Goal: Task Accomplishment & Management: Manage account settings

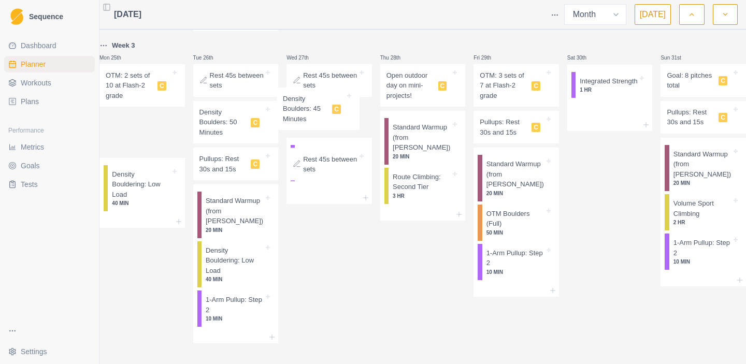
scroll to position [805, 0]
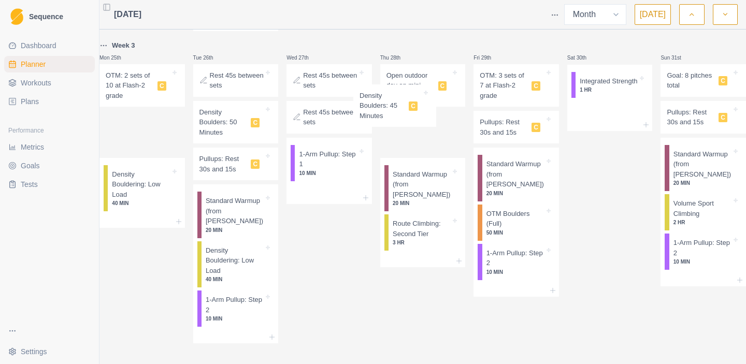
drag, startPoint x: 156, startPoint y: 74, endPoint x: 406, endPoint y: 109, distance: 253.0
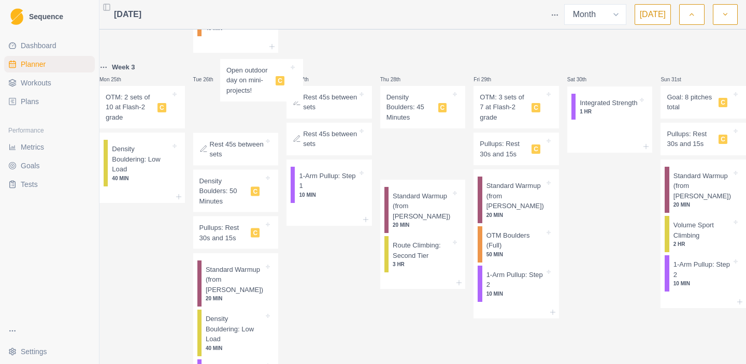
scroll to position [768, 0]
drag, startPoint x: 408, startPoint y: 78, endPoint x: 229, endPoint y: 104, distance: 180.5
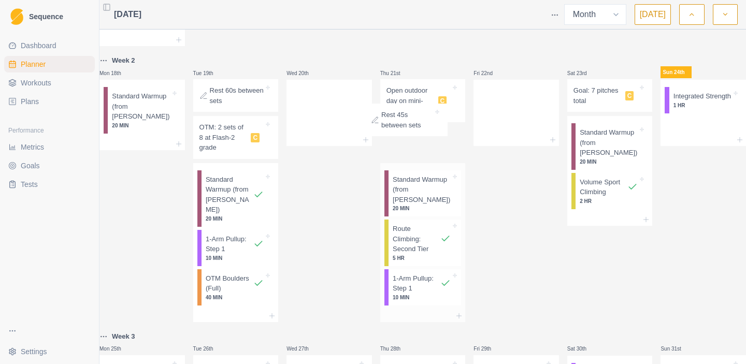
scroll to position [499, 0]
drag, startPoint x: 233, startPoint y: 267, endPoint x: 418, endPoint y: 124, distance: 233.3
click at [418, 124] on div "Mon 28th Tue 29th Wed 30th Thu 31st Fri 1st Sat 2nd Sun 3rd Mon 4th Tue 5th Wed…" at bounding box center [422, 108] width 646 height 1147
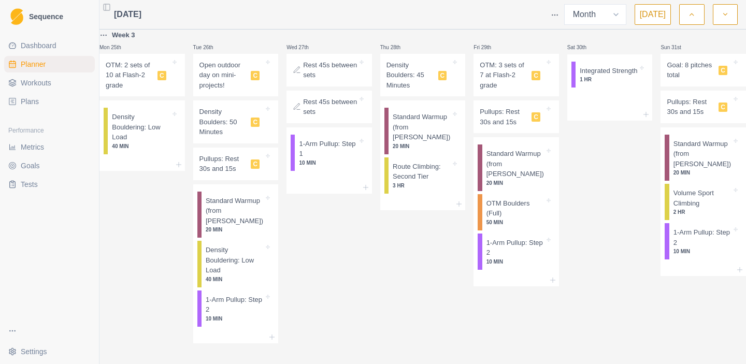
scroll to position [808, 0]
click at [270, 107] on icon at bounding box center [268, 109] width 4 height 4
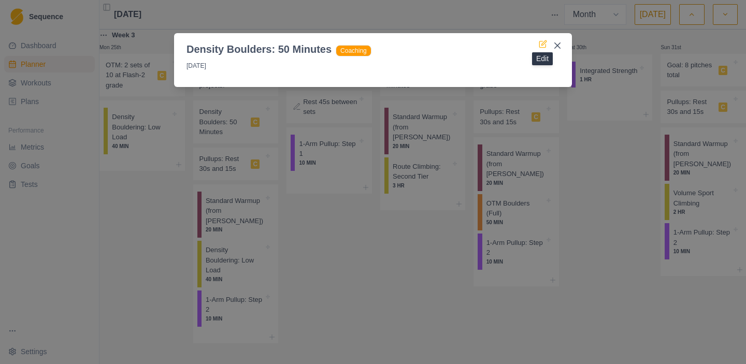
click at [542, 47] on icon at bounding box center [542, 44] width 8 height 8
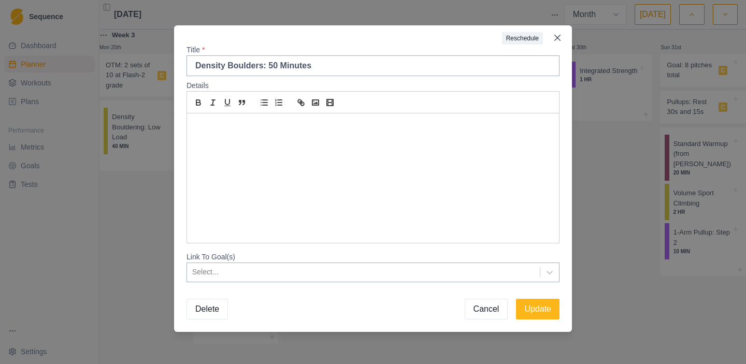
scroll to position [0, 0]
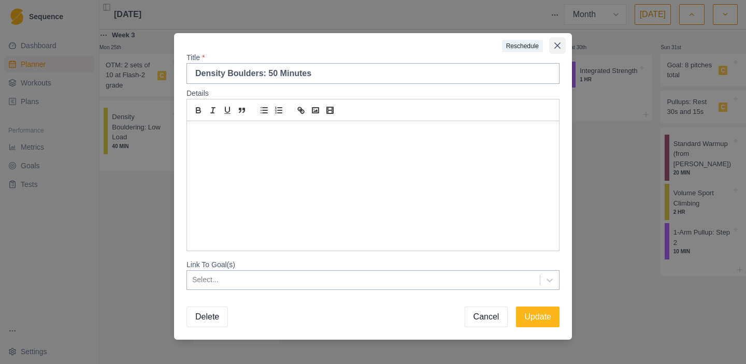
click at [556, 45] on icon "Close" at bounding box center [557, 45] width 6 height 6
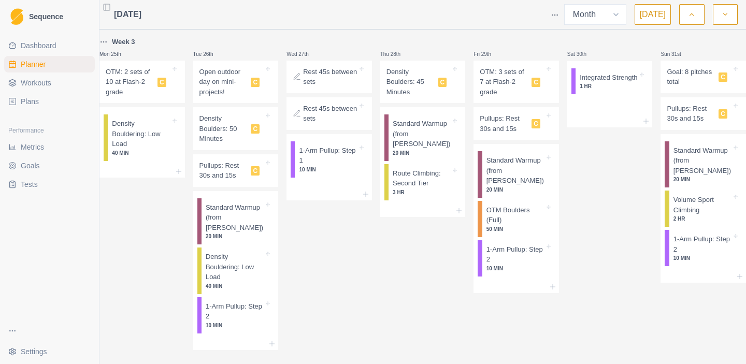
scroll to position [800, 0]
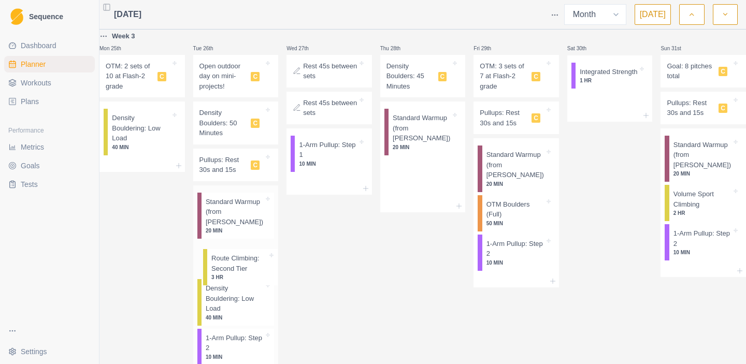
drag, startPoint x: 414, startPoint y: 176, endPoint x: 225, endPoint y: 265, distance: 208.4
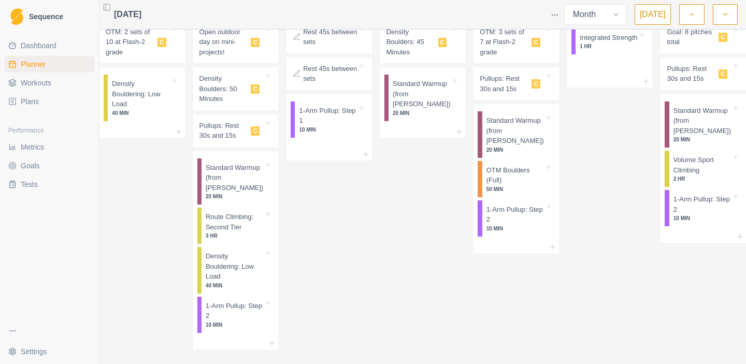
scroll to position [838, 0]
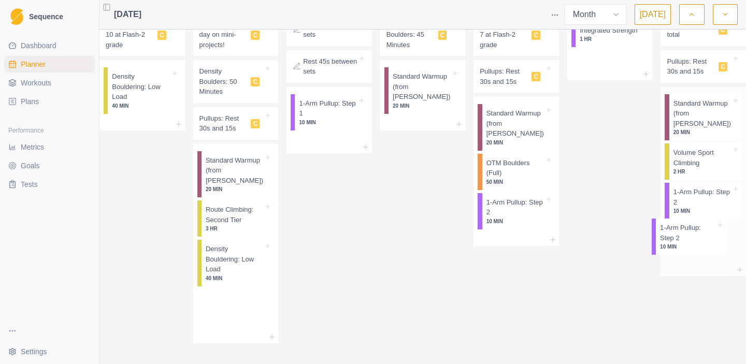
drag, startPoint x: 242, startPoint y: 323, endPoint x: 698, endPoint y: 240, distance: 463.1
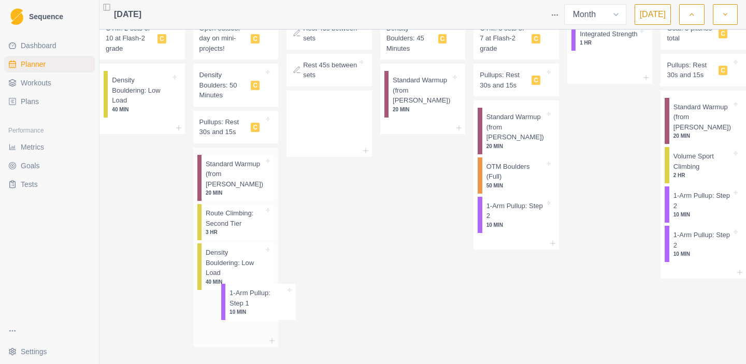
scroll to position [841, 0]
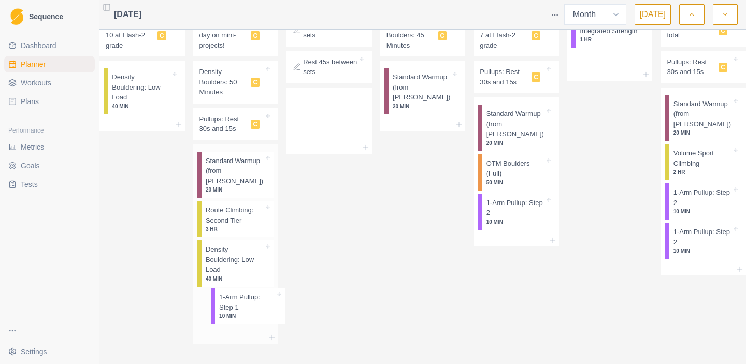
drag, startPoint x: 320, startPoint y: 142, endPoint x: 234, endPoint y: 311, distance: 189.9
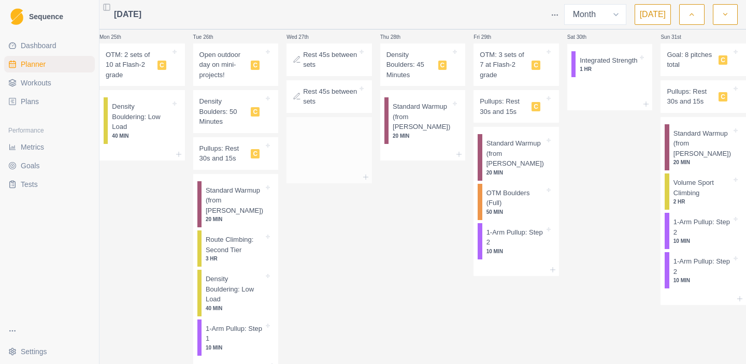
scroll to position [810, 0]
drag, startPoint x: 239, startPoint y: 164, endPoint x: 343, endPoint y: 135, distance: 107.5
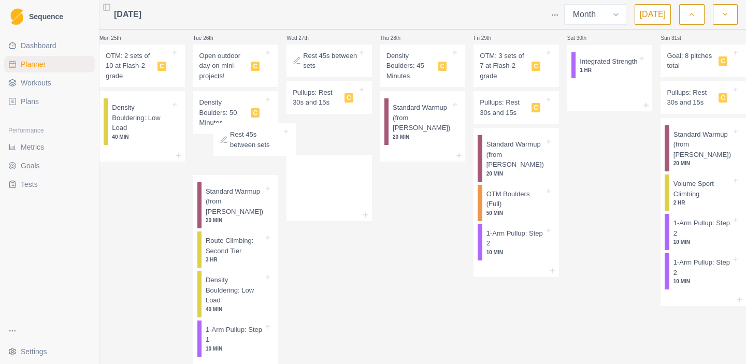
drag, startPoint x: 327, startPoint y: 108, endPoint x: 247, endPoint y: 150, distance: 89.8
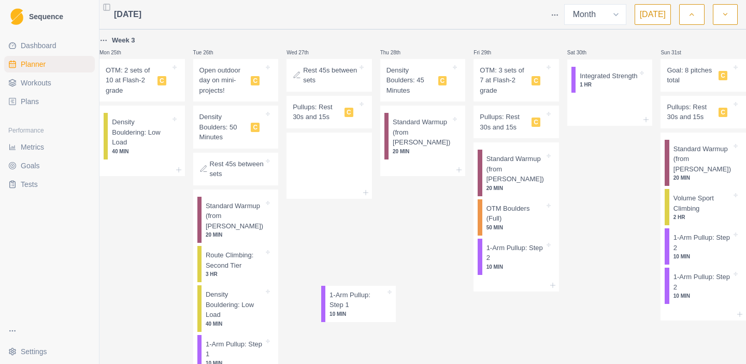
scroll to position [796, 0]
drag, startPoint x: 328, startPoint y: 123, endPoint x: 431, endPoint y: 173, distance: 114.4
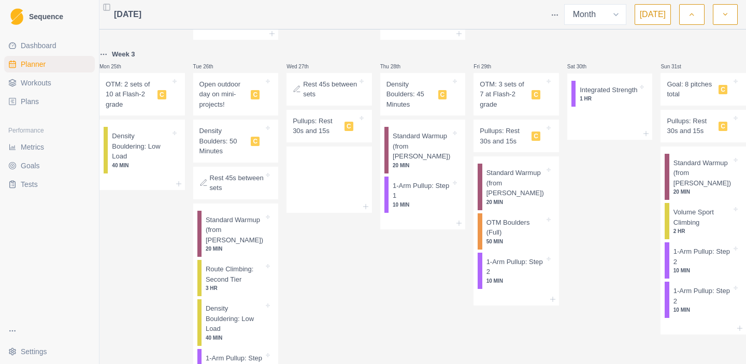
scroll to position [748, 0]
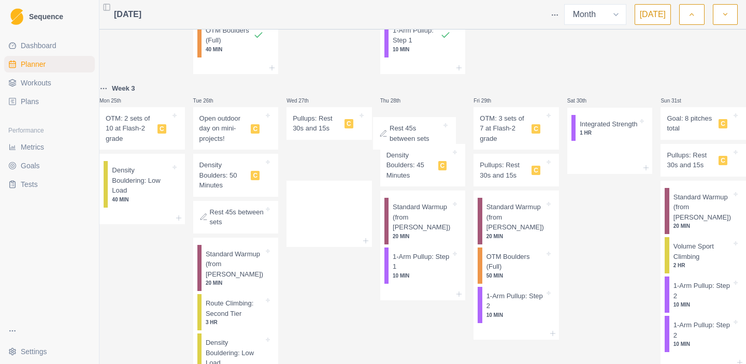
drag, startPoint x: 329, startPoint y: 129, endPoint x: 416, endPoint y: 138, distance: 87.4
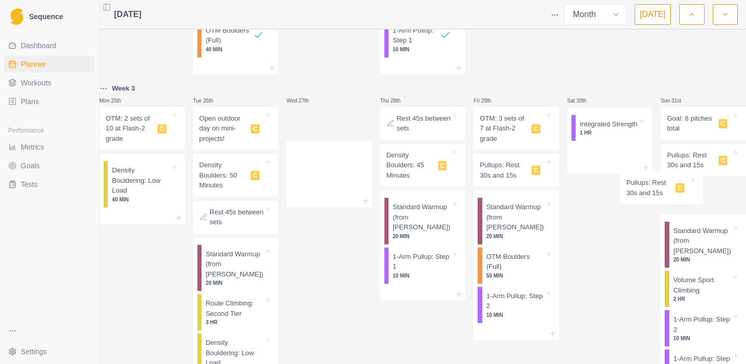
drag, startPoint x: 322, startPoint y: 125, endPoint x: 655, endPoint y: 187, distance: 339.3
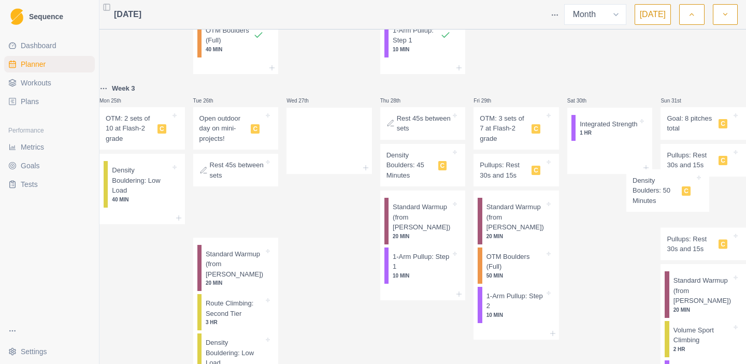
drag, startPoint x: 243, startPoint y: 185, endPoint x: 673, endPoint y: 198, distance: 429.9
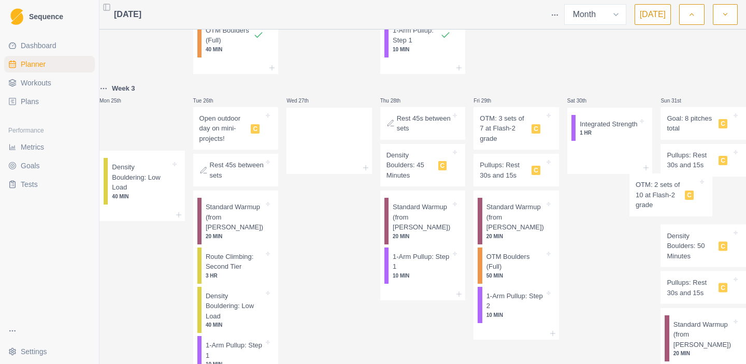
drag, startPoint x: 149, startPoint y: 132, endPoint x: 675, endPoint y: 197, distance: 530.6
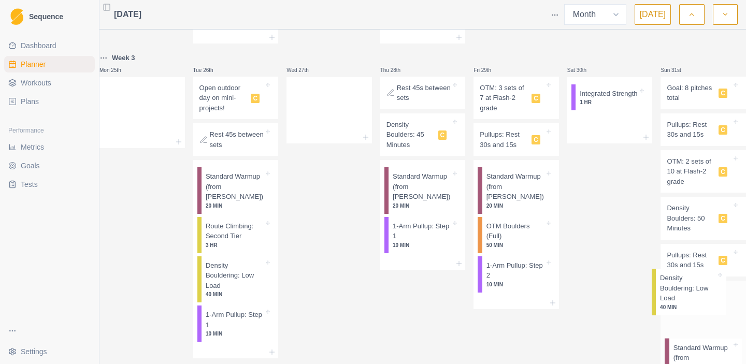
scroll to position [789, 0]
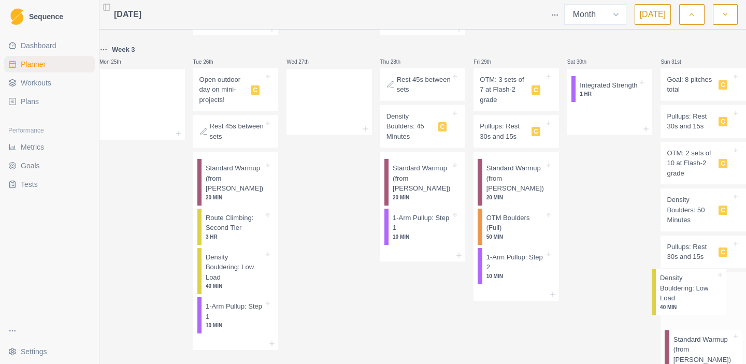
drag, startPoint x: 137, startPoint y: 142, endPoint x: 682, endPoint y: 295, distance: 565.5
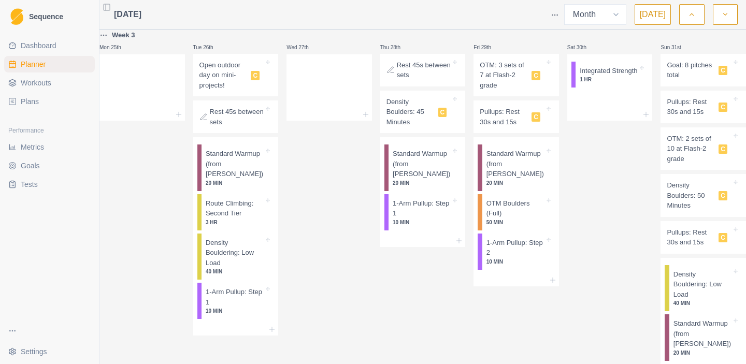
scroll to position [803, 0]
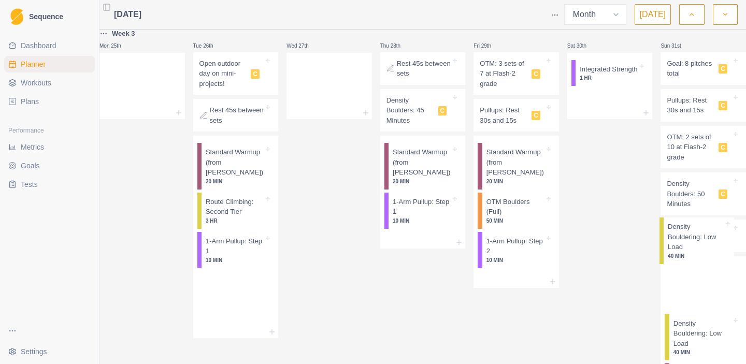
drag, startPoint x: 242, startPoint y: 257, endPoint x: 704, endPoint y: 235, distance: 461.8
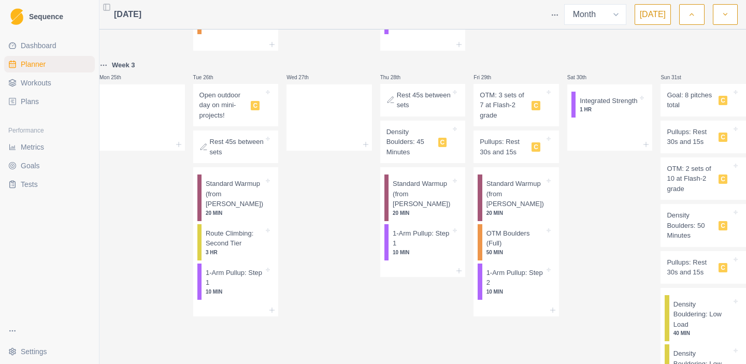
scroll to position [752, 0]
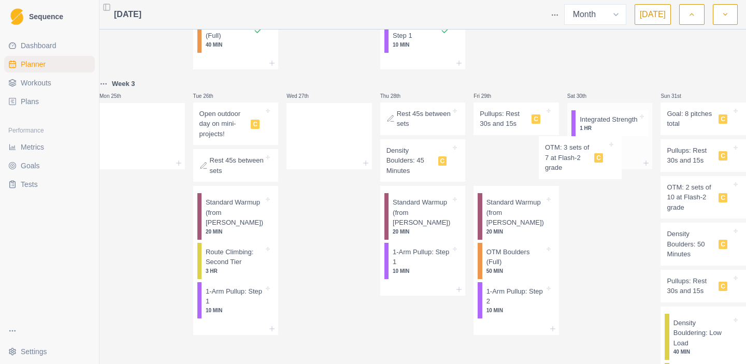
drag, startPoint x: 507, startPoint y: 132, endPoint x: 583, endPoint y: 165, distance: 83.7
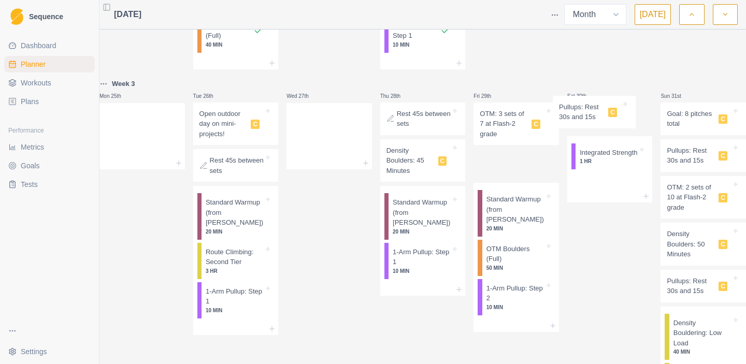
drag, startPoint x: 511, startPoint y: 169, endPoint x: 596, endPoint y: 123, distance: 96.6
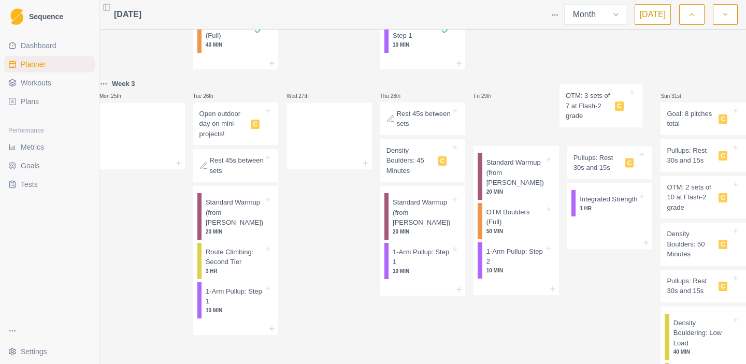
drag, startPoint x: 513, startPoint y: 125, endPoint x: 604, endPoint y: 106, distance: 93.1
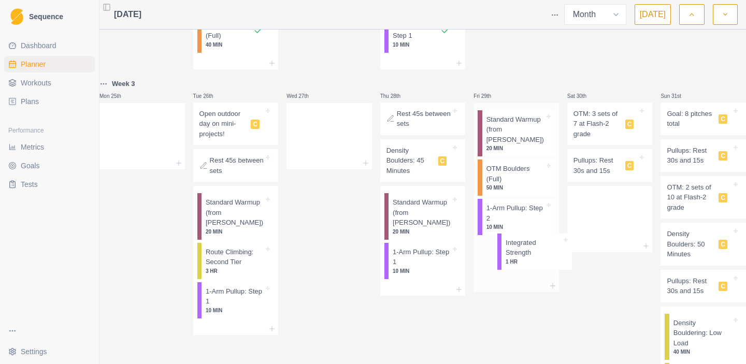
drag, startPoint x: 601, startPoint y: 212, endPoint x: 520, endPoint y: 247, distance: 87.9
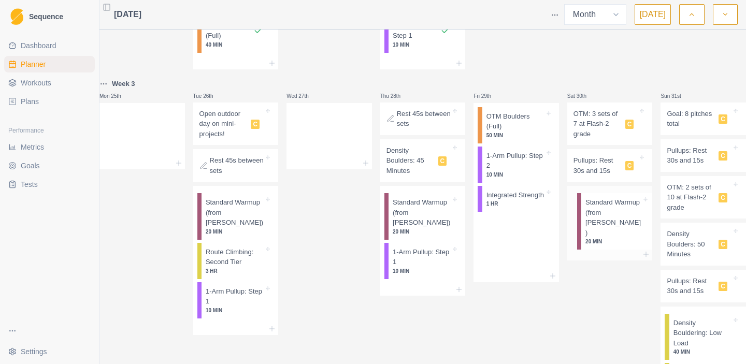
drag, startPoint x: 507, startPoint y: 134, endPoint x: 614, endPoint y: 218, distance: 136.7
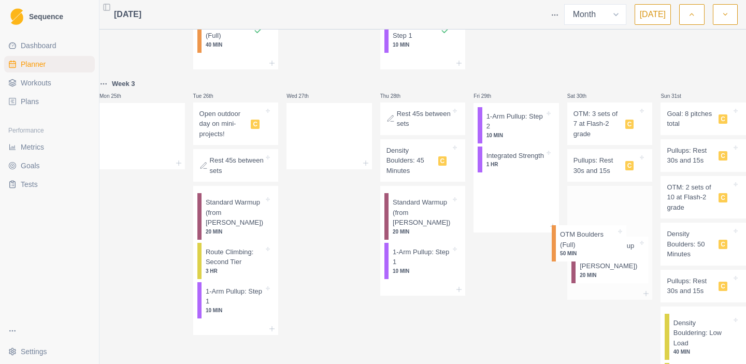
drag, startPoint x: 520, startPoint y: 137, endPoint x: 599, endPoint y: 256, distance: 143.0
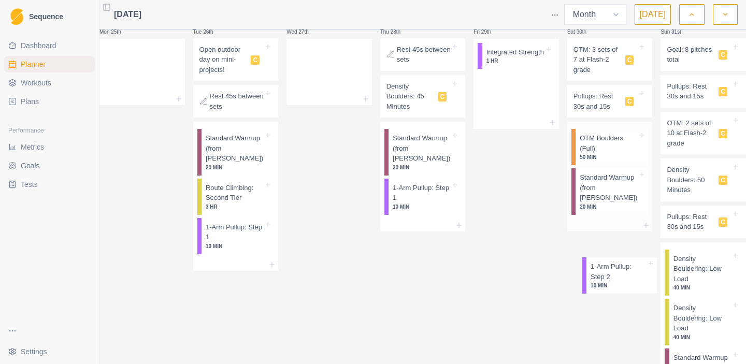
scroll to position [820, 0]
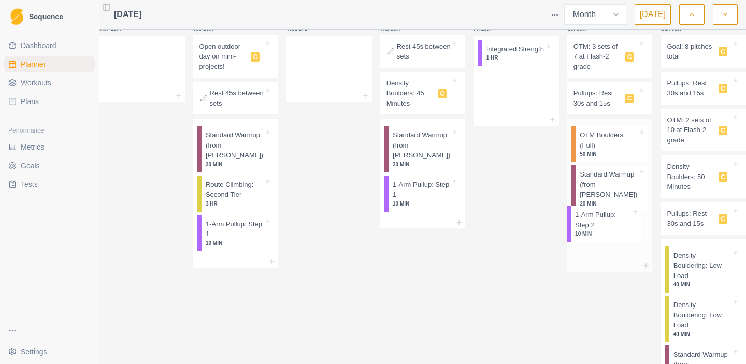
drag, startPoint x: 513, startPoint y: 137, endPoint x: 602, endPoint y: 234, distance: 131.2
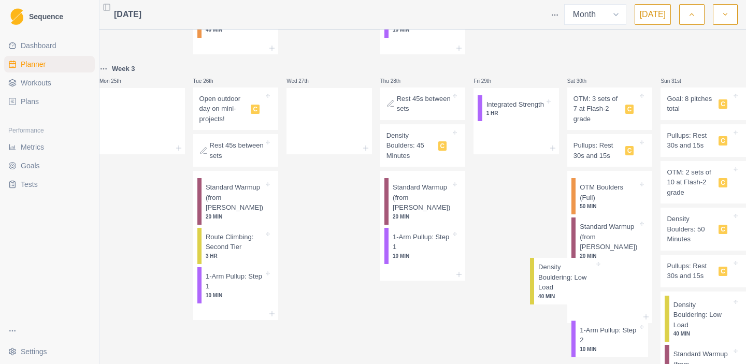
scroll to position [769, 0]
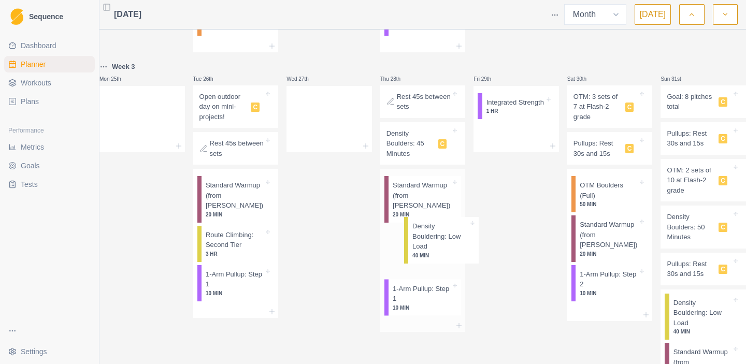
drag, startPoint x: 683, startPoint y: 323, endPoint x: 424, endPoint y: 235, distance: 273.9
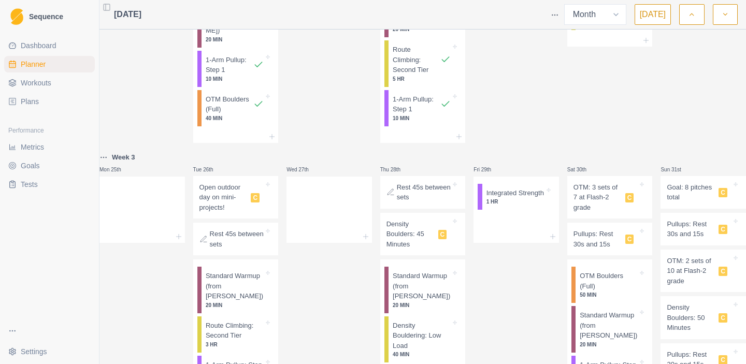
scroll to position [650, 0]
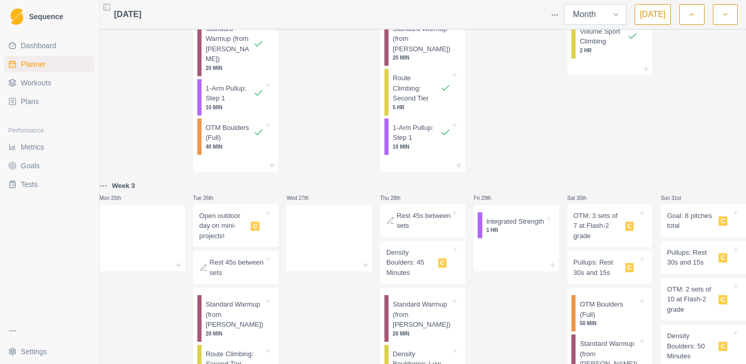
click at [620, 18] on select "Week Month" at bounding box center [595, 14] width 62 height 21
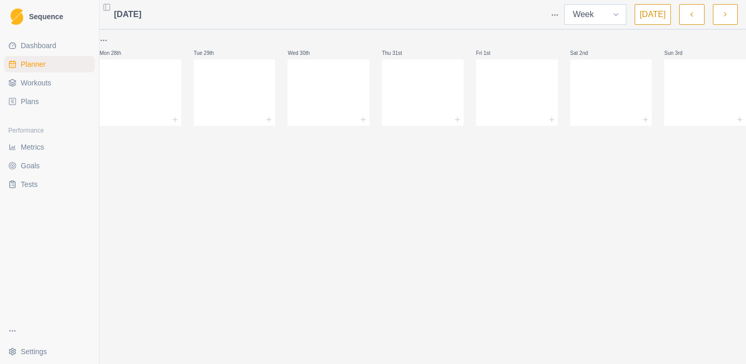
click at [586, 19] on select "Week Month" at bounding box center [595, 14] width 62 height 21
select select "month"
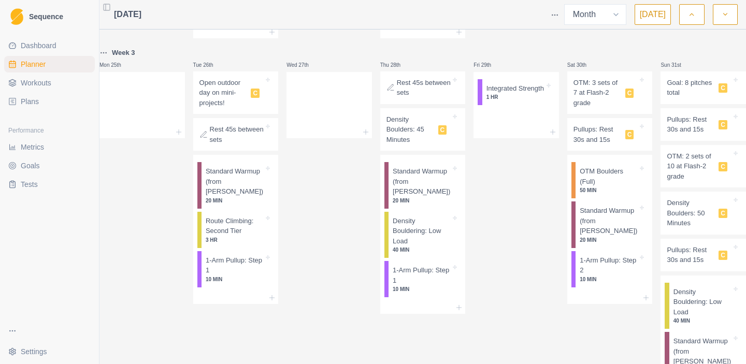
scroll to position [782, 0]
click at [639, 82] on icon at bounding box center [641, 81] width 4 height 4
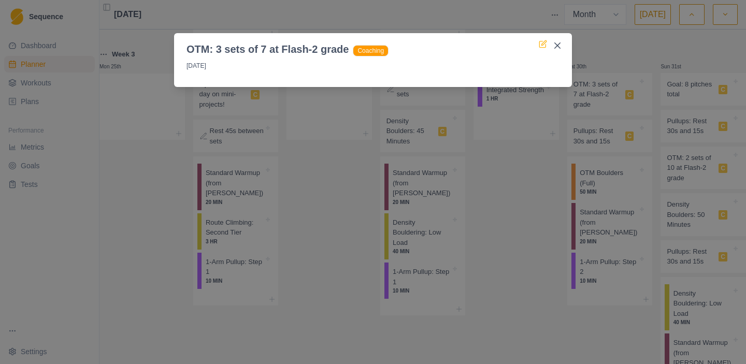
click at [542, 40] on icon at bounding box center [542, 44] width 8 height 8
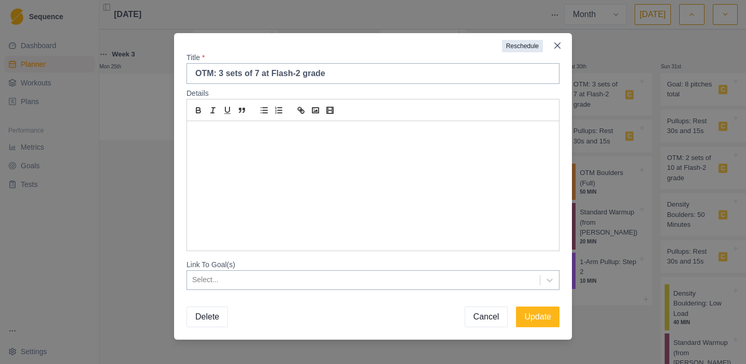
click at [515, 49] on button "Reschedule" at bounding box center [522, 46] width 41 height 12
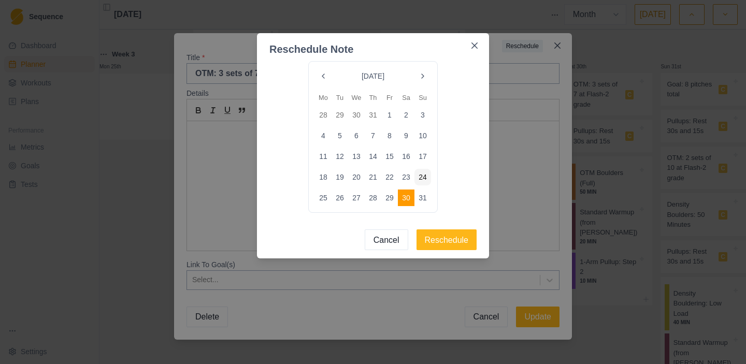
click at [424, 78] on button "Go to the Next Month" at bounding box center [422, 76] width 17 height 17
click at [407, 114] on button "6" at bounding box center [406, 115] width 17 height 17
click at [447, 243] on button "Reschedule" at bounding box center [446, 239] width 61 height 21
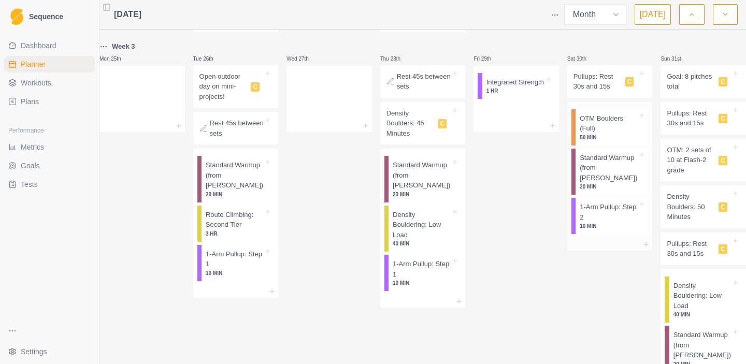
scroll to position [792, 0]
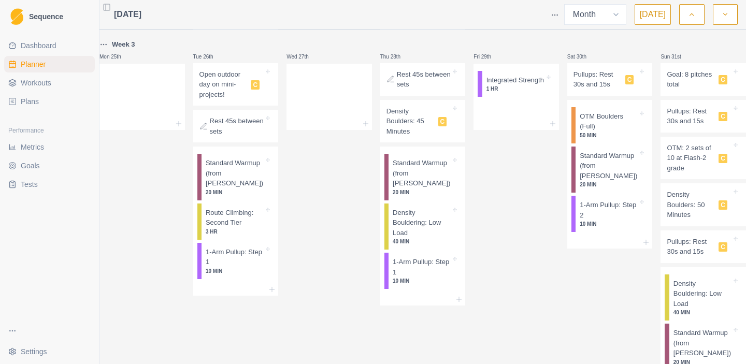
click at [601, 81] on p "Pullups: Rest 30s and 15s" at bounding box center [597, 79] width 48 height 20
click at [601, 81] on body "Sequence Dashboard Planner Workouts Plans Performance Metrics Goals Tests Setti…" at bounding box center [373, 182] width 746 height 364
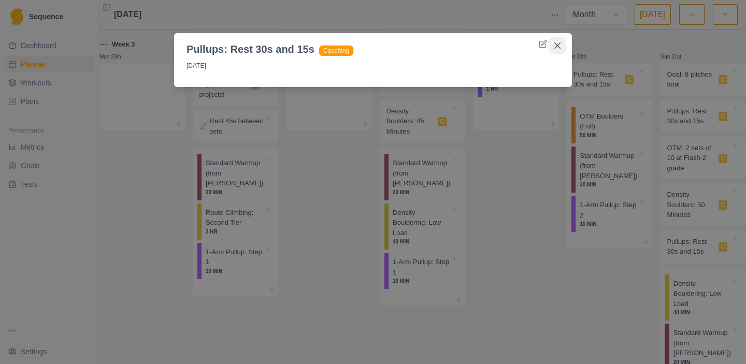
click at [561, 46] on button "Close" at bounding box center [557, 45] width 17 height 17
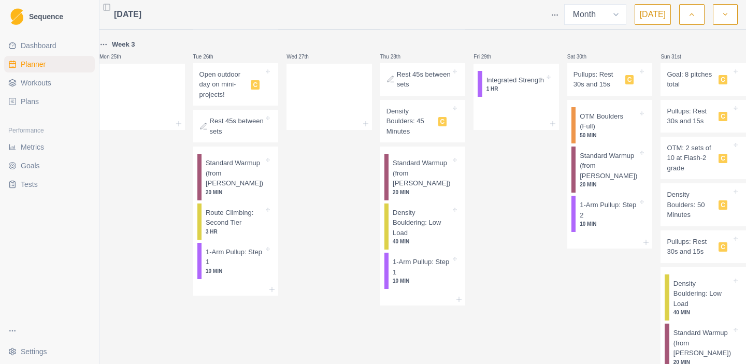
click at [687, 211] on p "Density Boulders: 50 Minutes" at bounding box center [690, 204] width 48 height 31
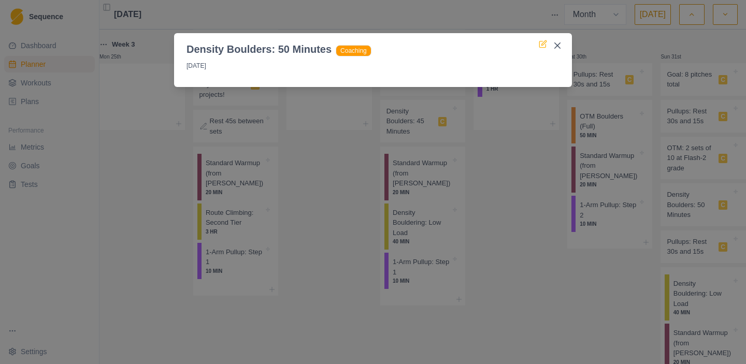
click at [540, 44] on icon at bounding box center [542, 44] width 8 height 8
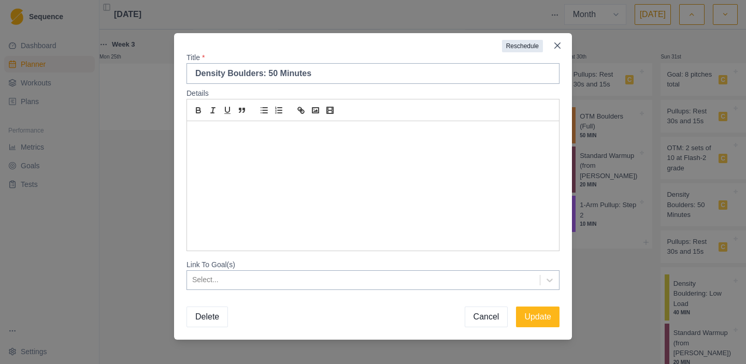
click at [515, 45] on button "Reschedule" at bounding box center [522, 46] width 41 height 12
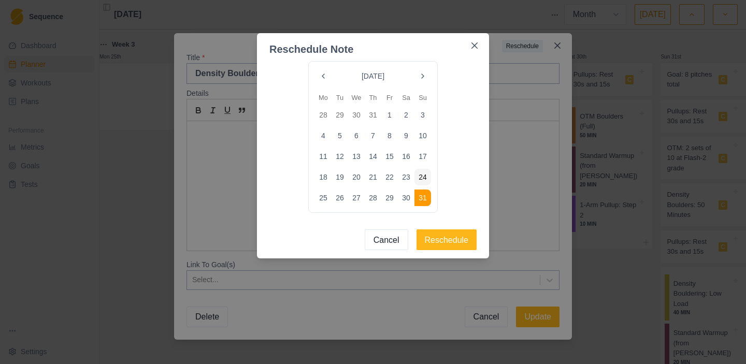
click at [419, 77] on button "Go to the Next Month" at bounding box center [422, 76] width 17 height 17
click at [336, 116] on button "2" at bounding box center [339, 115] width 17 height 17
click at [439, 241] on button "Reschedule" at bounding box center [446, 239] width 61 height 21
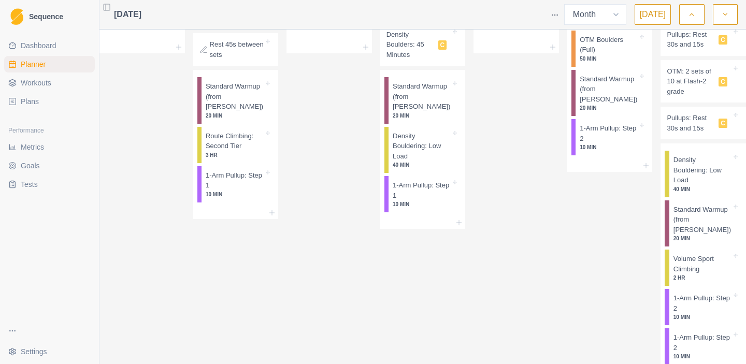
scroll to position [887, 0]
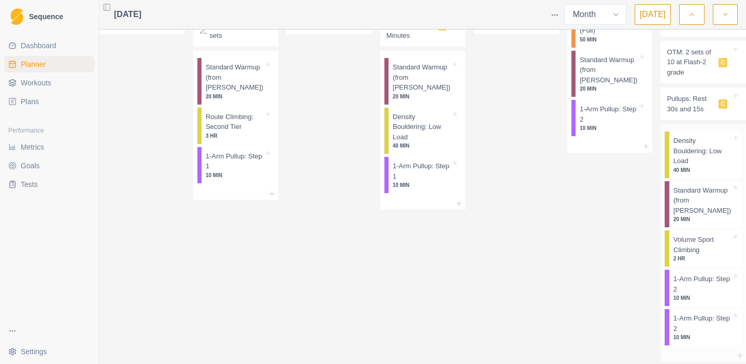
click at [685, 163] on p "Density Bouldering: Low Load" at bounding box center [702, 151] width 58 height 31
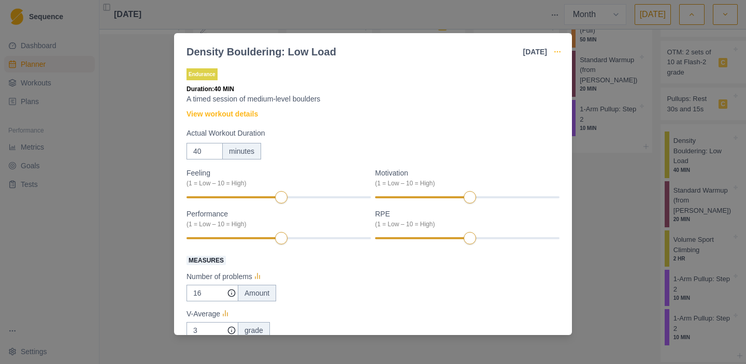
click at [554, 50] on icon "button" at bounding box center [557, 52] width 8 height 8
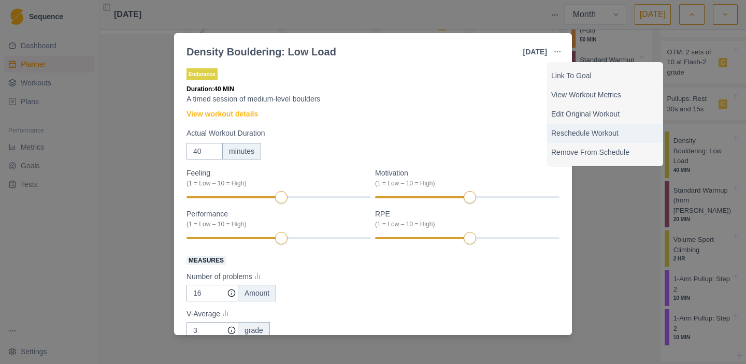
click at [563, 133] on p "Reschedule Workout" at bounding box center [605, 133] width 108 height 11
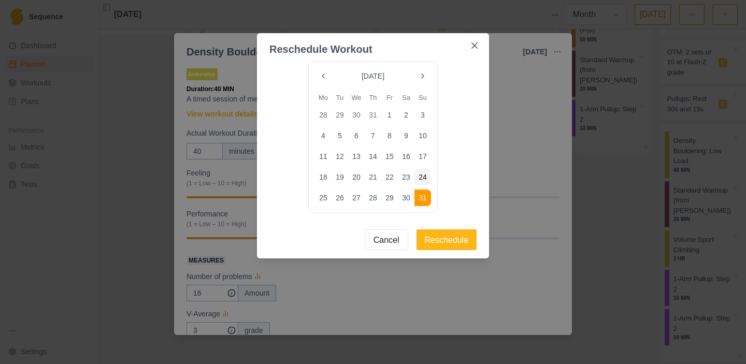
click at [422, 74] on button "Go to the Next Month" at bounding box center [422, 76] width 17 height 17
click at [337, 115] on button "2" at bounding box center [339, 115] width 17 height 17
click at [437, 242] on button "Reschedule" at bounding box center [446, 239] width 61 height 21
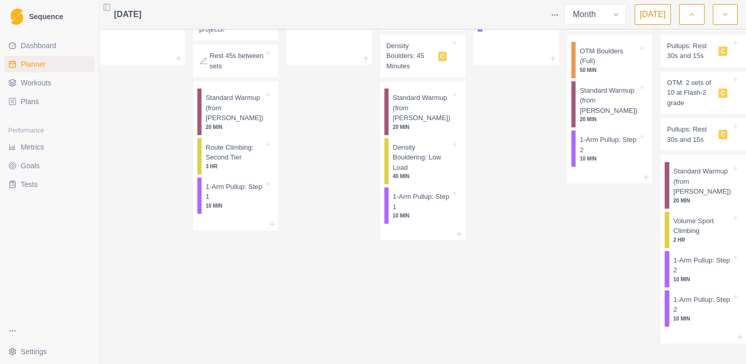
scroll to position [874, 0]
click at [733, 216] on icon at bounding box center [735, 218] width 4 height 4
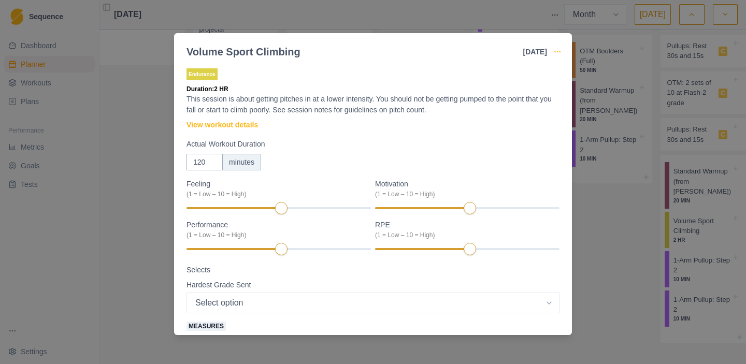
click at [560, 52] on circle "button" at bounding box center [559, 51] width 1 height 1
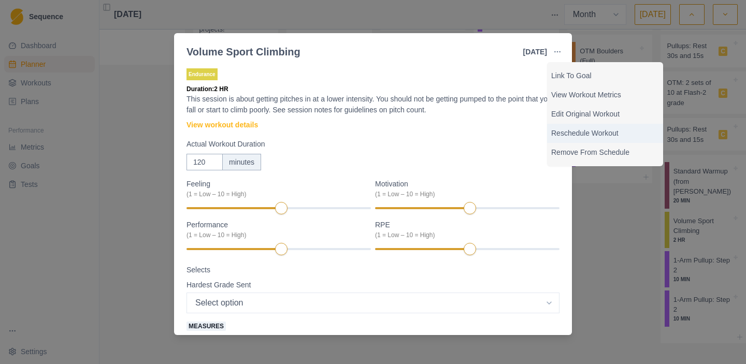
click at [582, 133] on p "Reschedule Workout" at bounding box center [605, 133] width 108 height 11
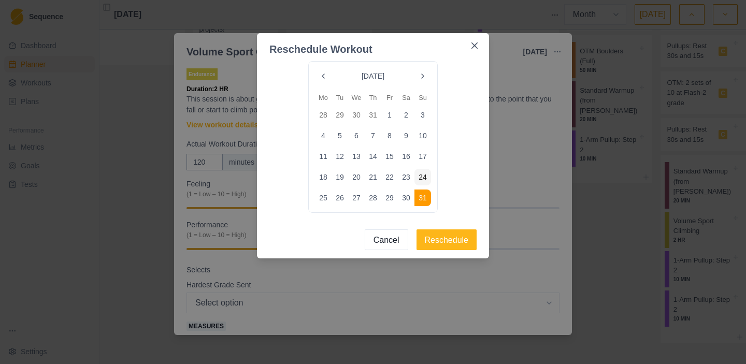
click at [424, 80] on button "Go to the Next Month" at bounding box center [422, 76] width 17 height 17
click at [377, 116] on button "4" at bounding box center [372, 115] width 17 height 17
click at [459, 237] on button "Reschedule" at bounding box center [446, 239] width 61 height 21
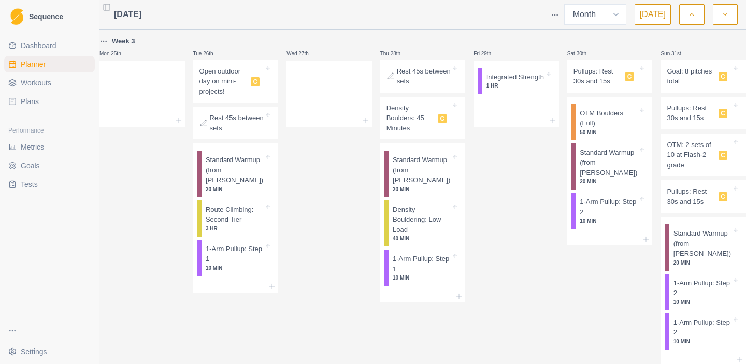
scroll to position [806, 0]
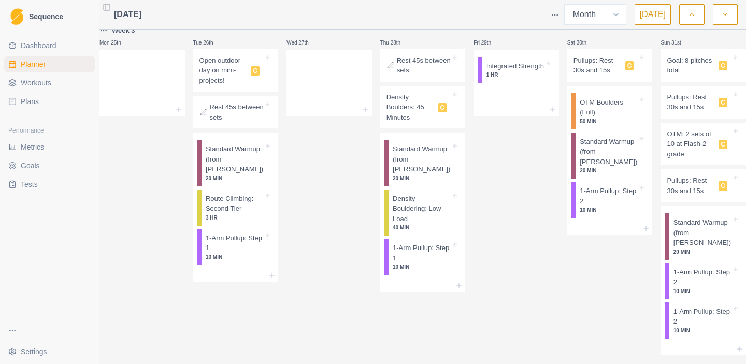
click at [639, 59] on icon at bounding box center [641, 57] width 4 height 4
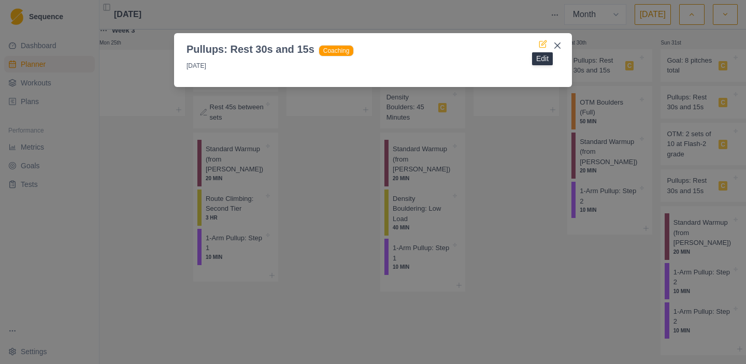
click at [542, 45] on icon at bounding box center [543, 42] width 5 height 5
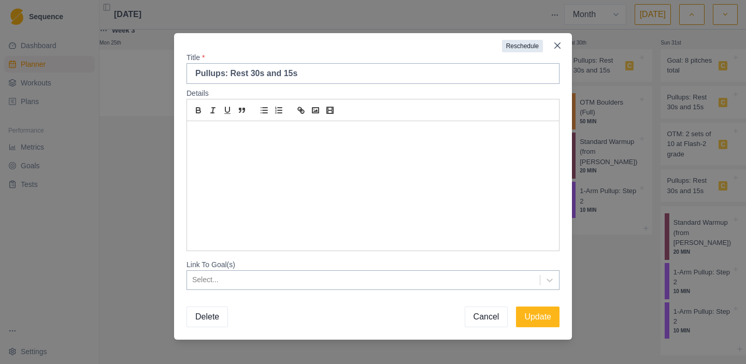
click at [518, 49] on button "Reschedule" at bounding box center [522, 46] width 41 height 12
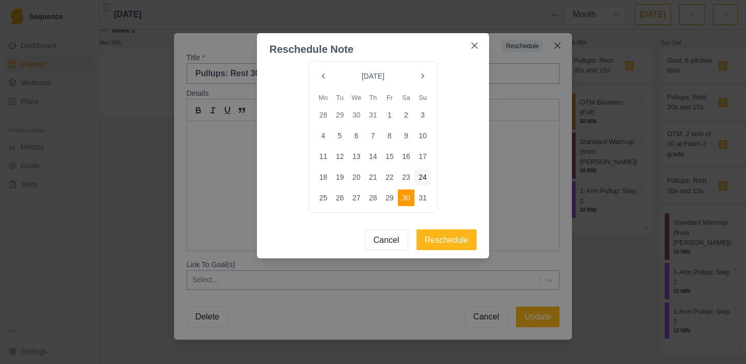
click at [424, 75] on button "Go to the Next Month" at bounding box center [422, 76] width 17 height 17
click at [341, 115] on button "2" at bounding box center [339, 115] width 17 height 17
click at [456, 243] on button "Reschedule" at bounding box center [446, 239] width 61 height 21
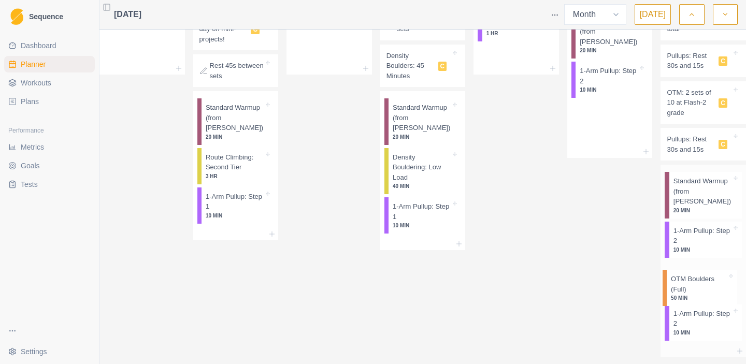
scroll to position [849, 0]
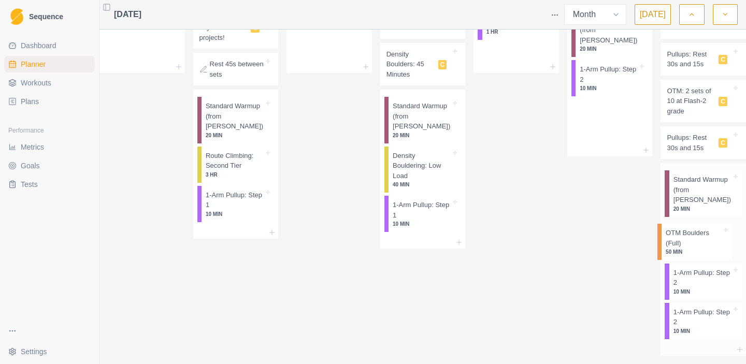
drag, startPoint x: 596, startPoint y: 84, endPoint x: 685, endPoint y: 260, distance: 197.5
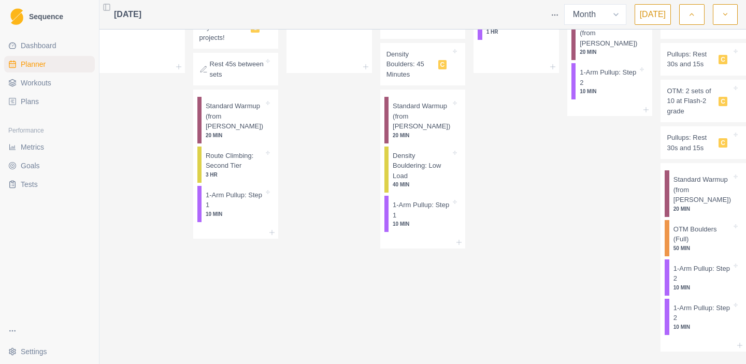
scroll to position [803, 0]
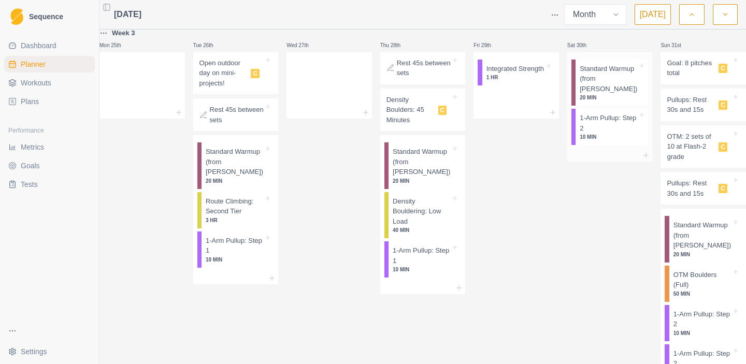
click at [588, 77] on p "Standard Warmup (from [PERSON_NAME])" at bounding box center [608, 79] width 58 height 31
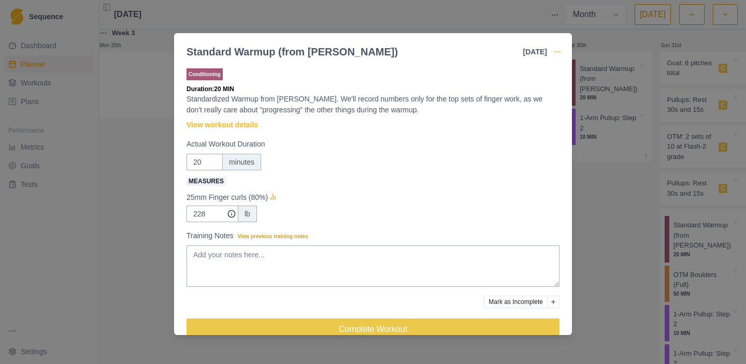
click at [557, 52] on circle "button" at bounding box center [557, 51] width 1 height 1
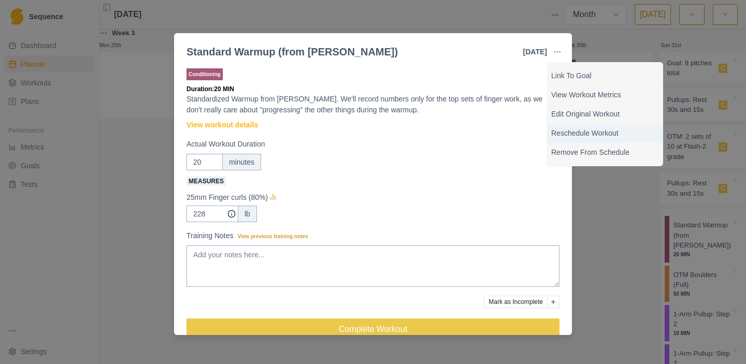
click at [579, 129] on p "Reschedule Workout" at bounding box center [605, 133] width 108 height 11
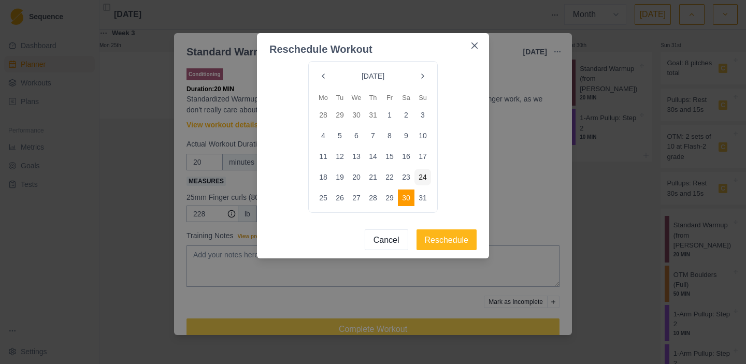
click at [419, 72] on button "Go to the Next Month" at bounding box center [422, 76] width 17 height 17
click at [337, 110] on button "2" at bounding box center [339, 115] width 17 height 17
click at [440, 240] on button "Reschedule" at bounding box center [446, 239] width 61 height 21
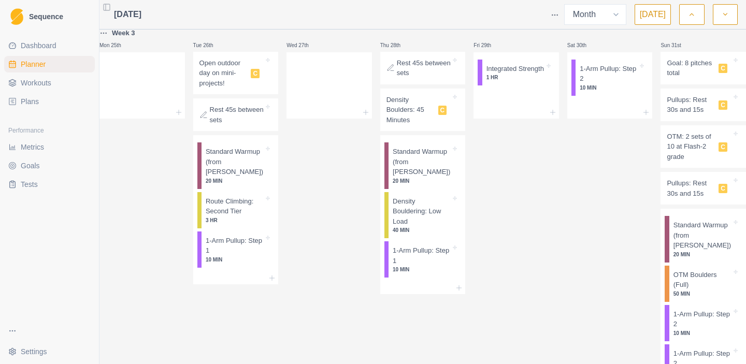
click at [721, 20] on button "button" at bounding box center [724, 14] width 25 height 21
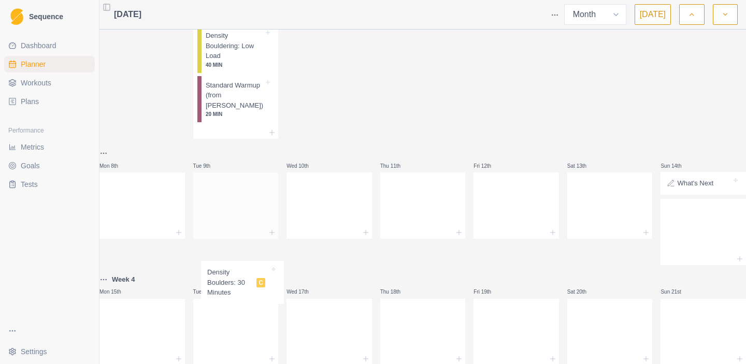
scroll to position [309, 0]
drag, startPoint x: 235, startPoint y: 85, endPoint x: 246, endPoint y: 216, distance: 132.0
click at [246, 216] on div "Week 4 Deload Mon 1st Integrated Strength 1 HR Tue 2nd Density Boulders: 30 Min…" at bounding box center [422, 144] width 646 height 839
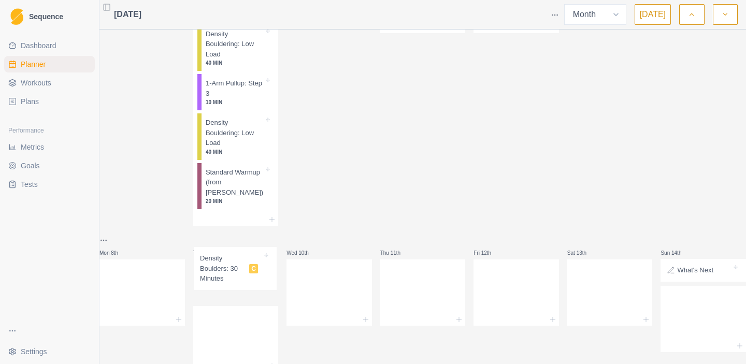
drag, startPoint x: 242, startPoint y: 78, endPoint x: 236, endPoint y: 285, distance: 206.7
click at [236, 285] on div "Week 4 Deload Mon 1st Integrated Strength 1 HR Tue 2nd Density Boulders: 30 Min…" at bounding box center [422, 242] width 646 height 859
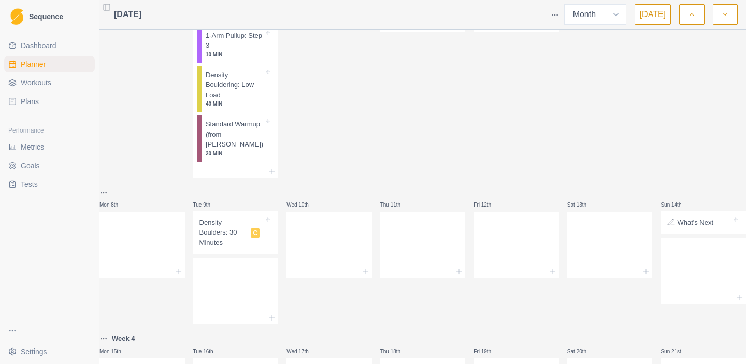
scroll to position [147, 0]
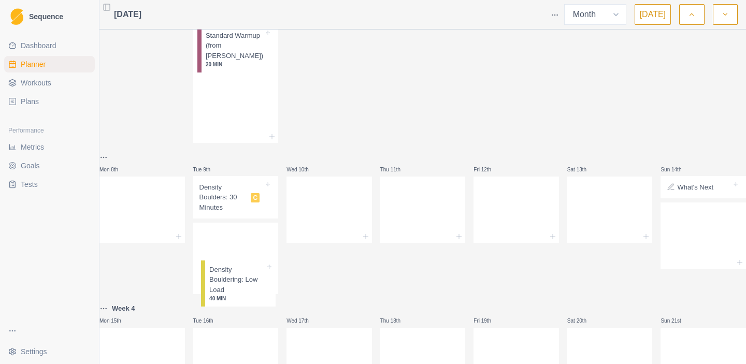
drag, startPoint x: 232, startPoint y: 181, endPoint x: 228, endPoint y: 299, distance: 118.1
click at [228, 301] on div "Week 4 Deload Mon 1st Integrated Strength 1 HR Tue 2nd Density Boulders: 50 Min…" at bounding box center [422, 183] width 646 height 822
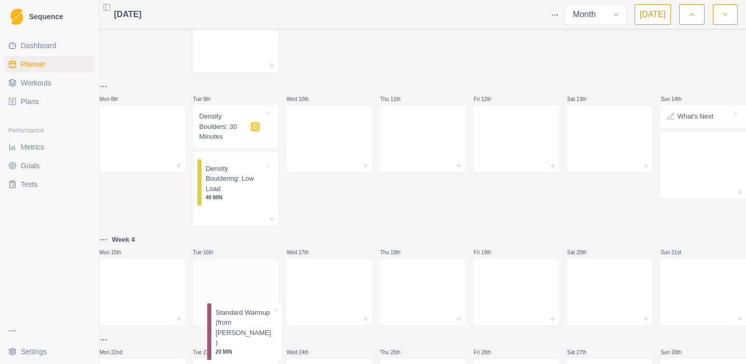
scroll to position [332, 0]
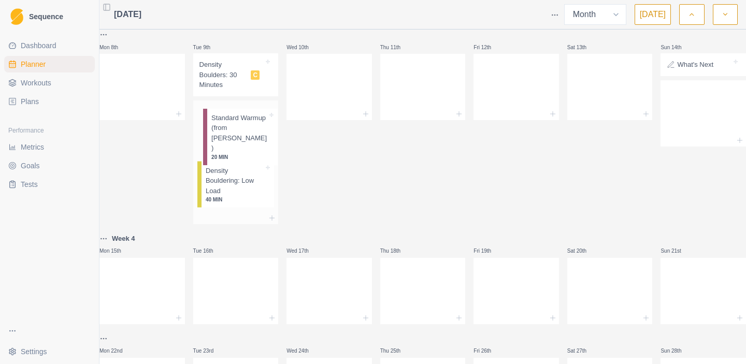
drag, startPoint x: 230, startPoint y: 147, endPoint x: 228, endPoint y: 139, distance: 8.4
click at [228, 139] on div "Week 4 Deload Mon 1st Integrated Strength 1 HR Tue 2nd Density Boulders: 50 Min…" at bounding box center [422, 113] width 646 height 822
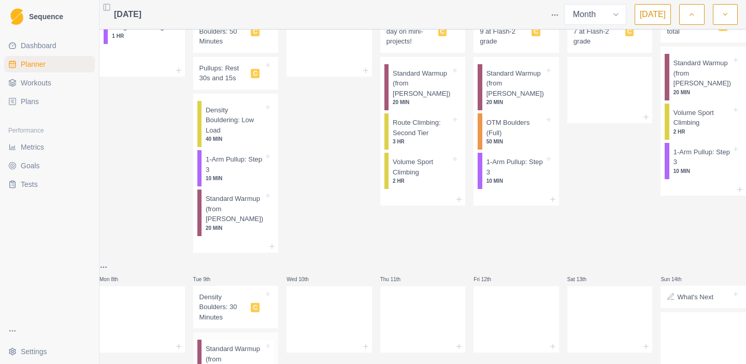
scroll to position [0, 0]
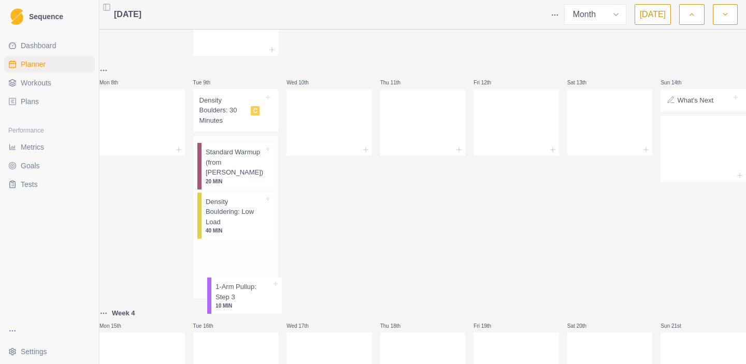
drag, startPoint x: 229, startPoint y: 217, endPoint x: 230, endPoint y: 285, distance: 67.3
click at [230, 285] on div "Week 4 Deload Mon 1st Integrated Strength 1 HR Tue 2nd Density Boulders: 50 Min…" at bounding box center [422, 191] width 646 height 814
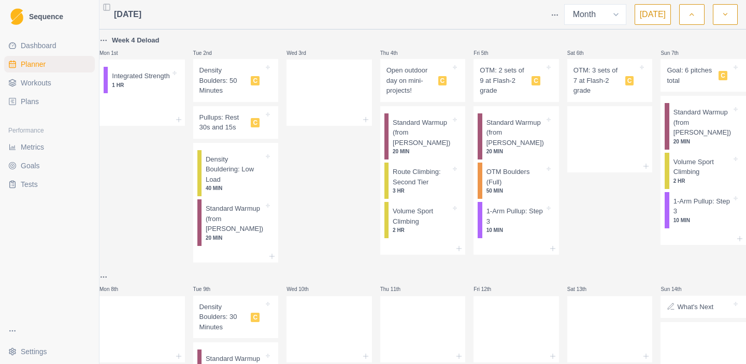
click at [693, 16] on icon "button" at bounding box center [691, 14] width 7 height 10
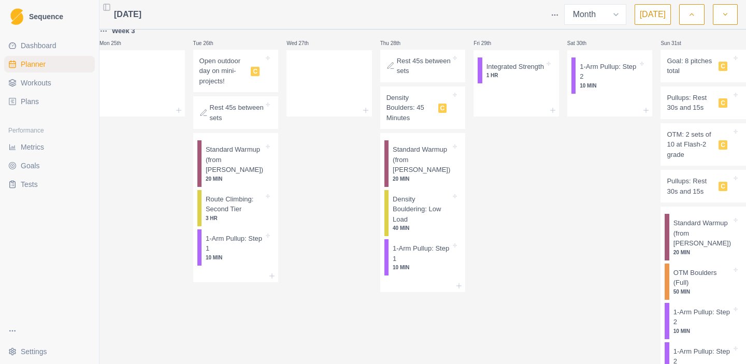
scroll to position [814, 0]
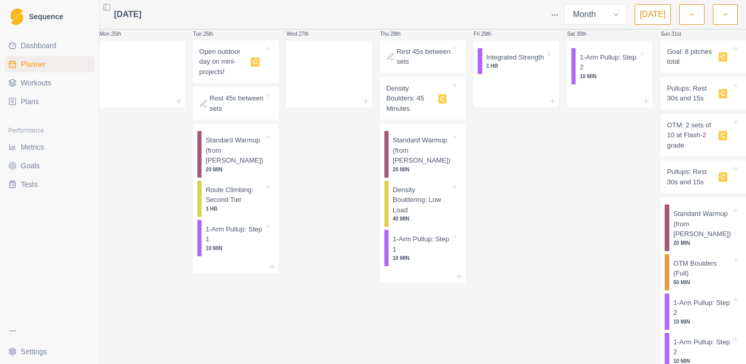
click at [733, 171] on icon at bounding box center [735, 169] width 4 height 4
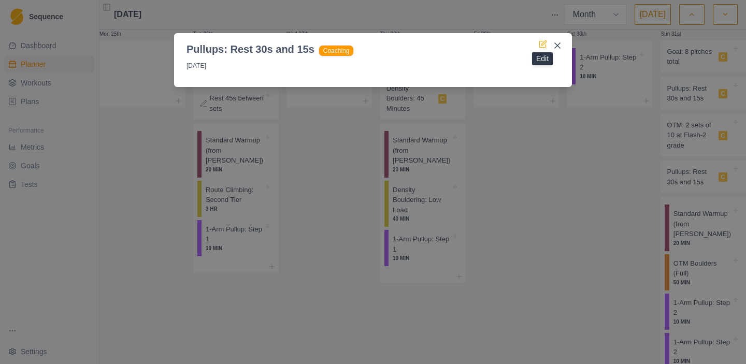
click at [541, 40] on icon at bounding box center [542, 44] width 8 height 8
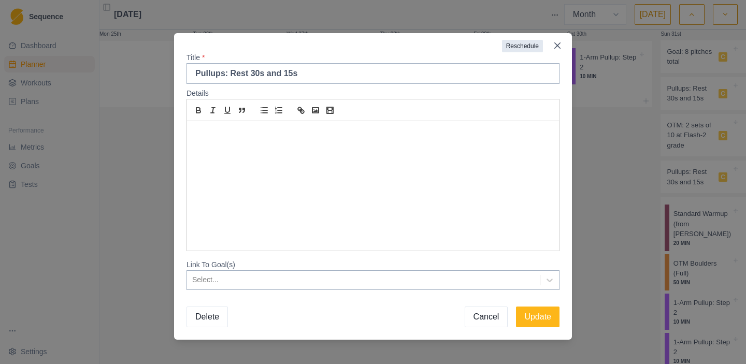
click at [520, 47] on button "Reschedule" at bounding box center [522, 46] width 41 height 12
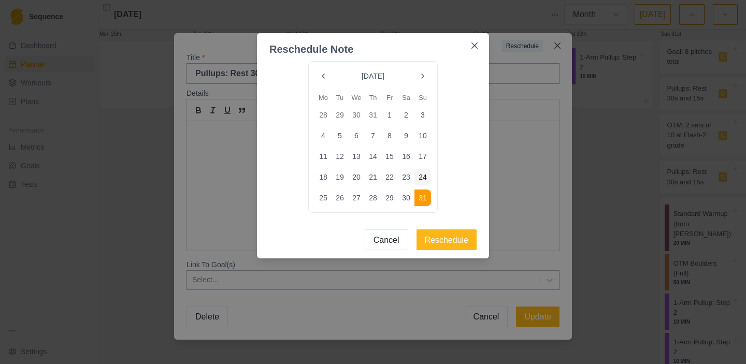
click at [422, 72] on button "Go to the Next Month" at bounding box center [422, 76] width 17 height 17
click at [367, 117] on button "4" at bounding box center [372, 115] width 17 height 17
click at [452, 240] on button "Reschedule" at bounding box center [446, 239] width 61 height 21
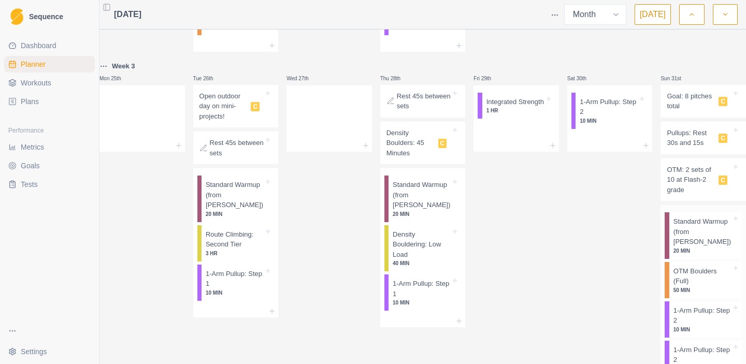
scroll to position [785, 0]
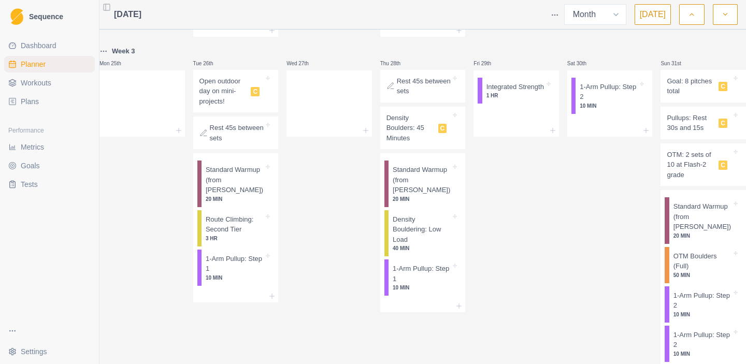
click at [733, 80] on icon at bounding box center [735, 78] width 4 height 4
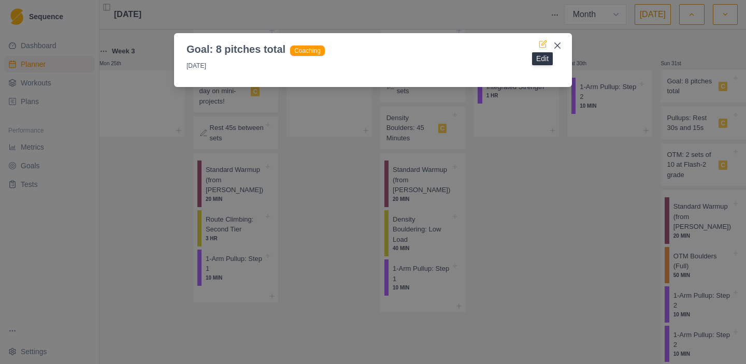
click at [544, 44] on icon at bounding box center [542, 44] width 8 height 8
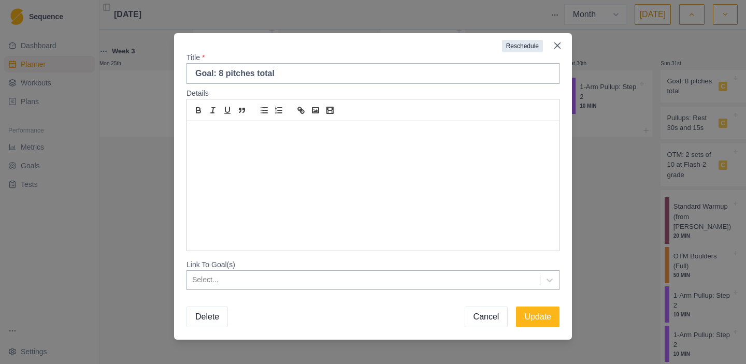
click at [528, 46] on button "Reschedule" at bounding box center [522, 46] width 41 height 12
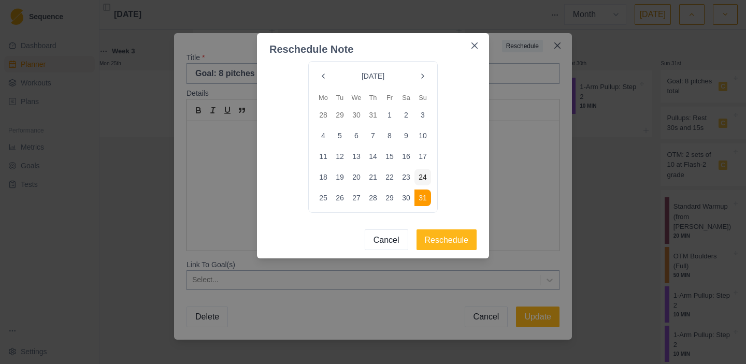
click at [424, 74] on button "Go to the Next Month" at bounding box center [422, 76] width 17 height 17
click at [378, 115] on button "4" at bounding box center [372, 115] width 17 height 17
click at [440, 238] on button "Reschedule" at bounding box center [446, 239] width 61 height 21
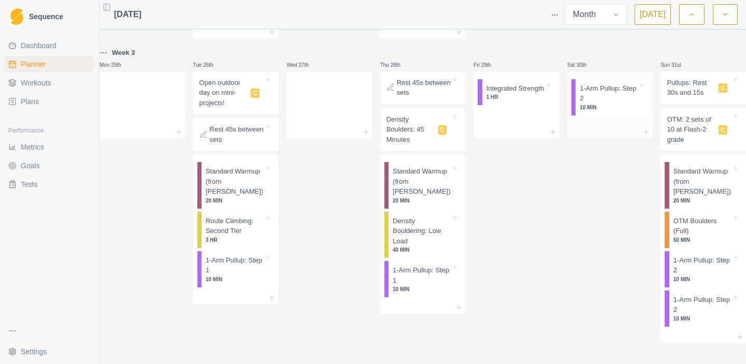
click at [639, 86] on icon at bounding box center [641, 85] width 4 height 4
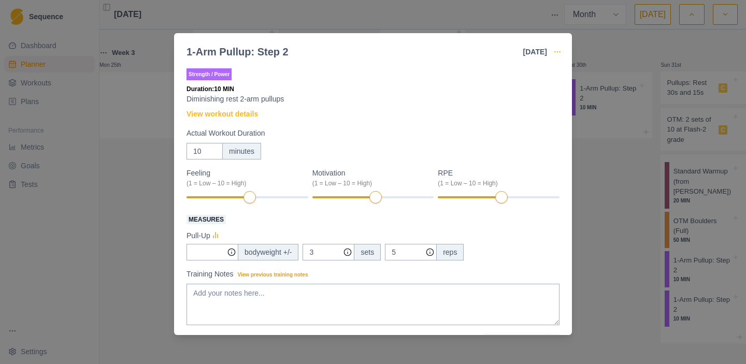
click at [559, 51] on icon "button" at bounding box center [557, 52] width 8 height 8
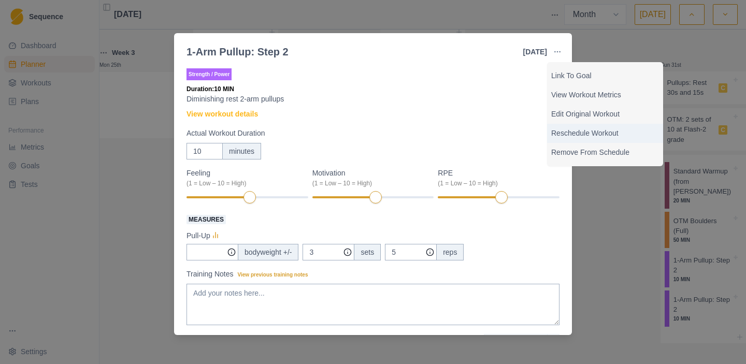
click at [566, 138] on p "Reschedule Workout" at bounding box center [605, 133] width 108 height 11
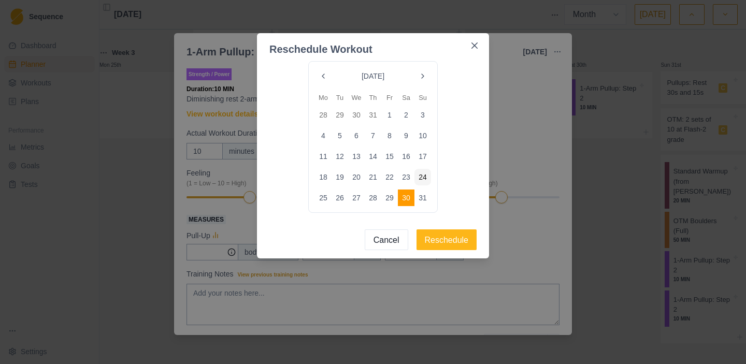
click at [422, 73] on button "Go to the Next Month" at bounding box center [422, 76] width 17 height 17
click at [356, 114] on button "3" at bounding box center [356, 115] width 17 height 17
click at [438, 244] on button "Reschedule" at bounding box center [446, 239] width 61 height 21
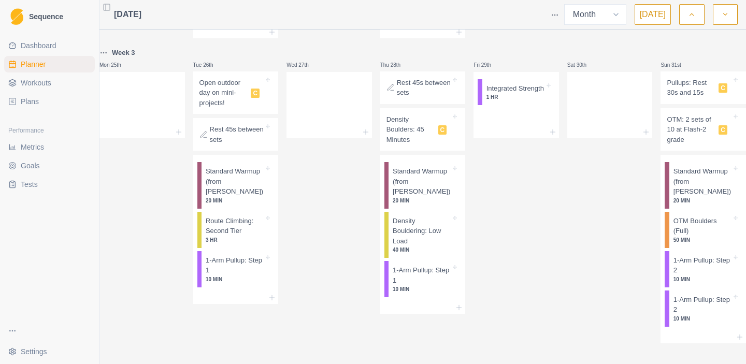
scroll to position [799, 0]
click at [728, 291] on div "1-Arm Pullup: Step 2 10 MIN" at bounding box center [705, 308] width 72 height 36
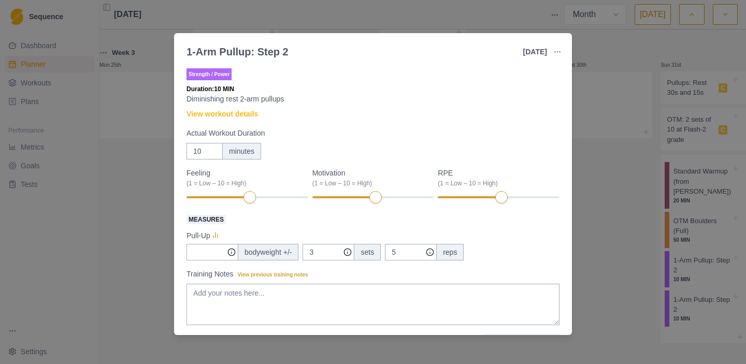
click at [559, 46] on button "button" at bounding box center [557, 51] width 21 height 21
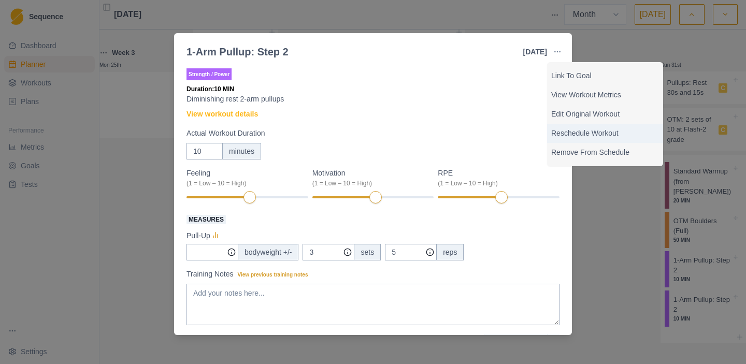
click at [571, 132] on p "Reschedule Workout" at bounding box center [605, 133] width 108 height 11
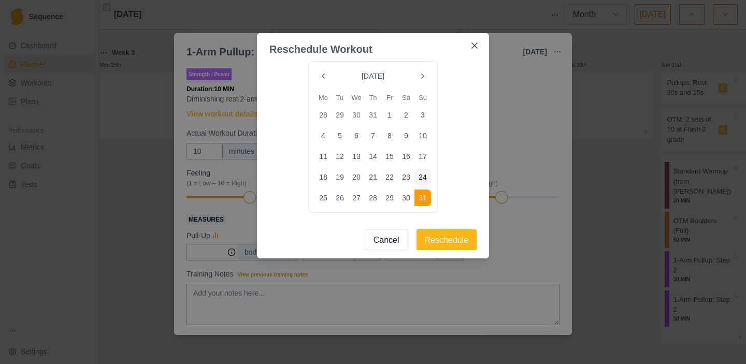
click at [420, 76] on button "Go to the Next Month" at bounding box center [422, 76] width 17 height 17
click at [390, 198] on button "3" at bounding box center [389, 197] width 17 height 17
click at [453, 242] on button "Reschedule" at bounding box center [446, 239] width 61 height 21
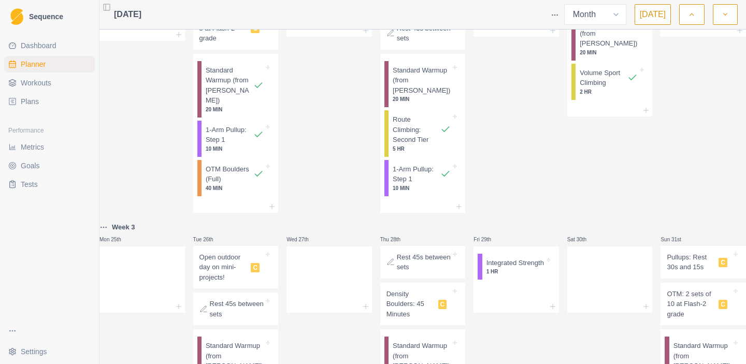
scroll to position [574, 0]
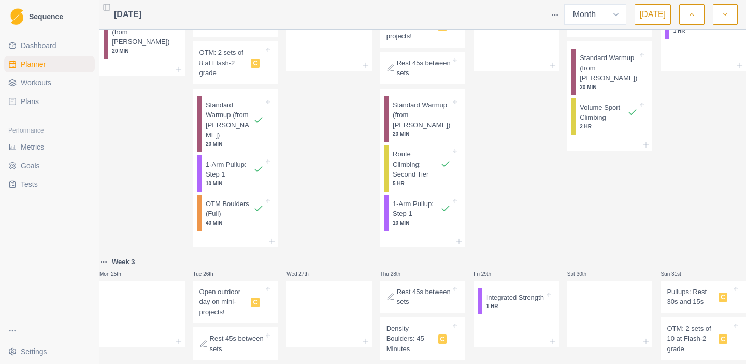
click at [725, 15] on icon "button" at bounding box center [724, 14] width 7 height 10
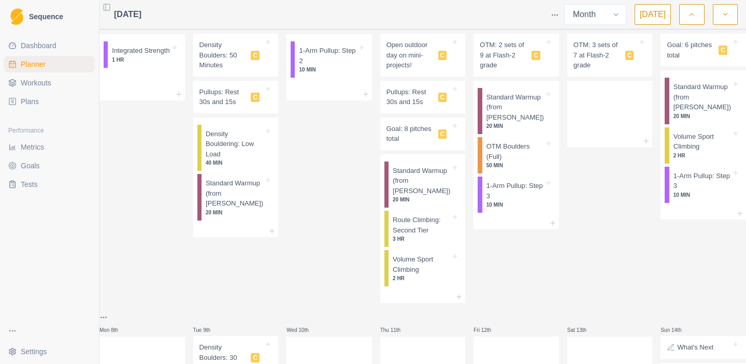
scroll to position [0, 0]
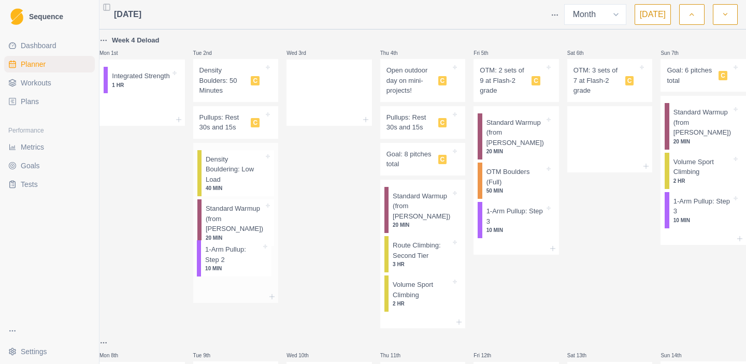
drag, startPoint x: 329, startPoint y: 83, endPoint x: 228, endPoint y: 261, distance: 205.0
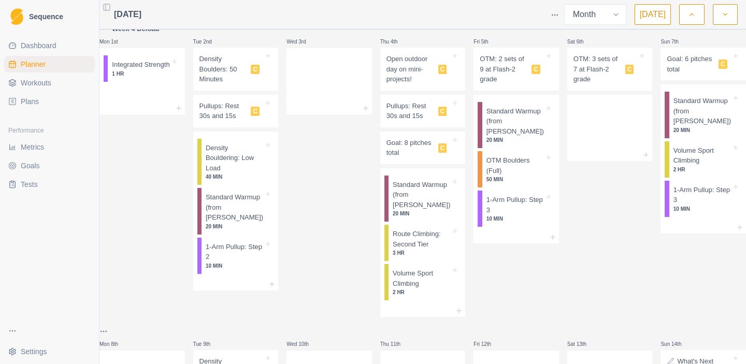
click at [696, 13] on button "button" at bounding box center [691, 14] width 25 height 21
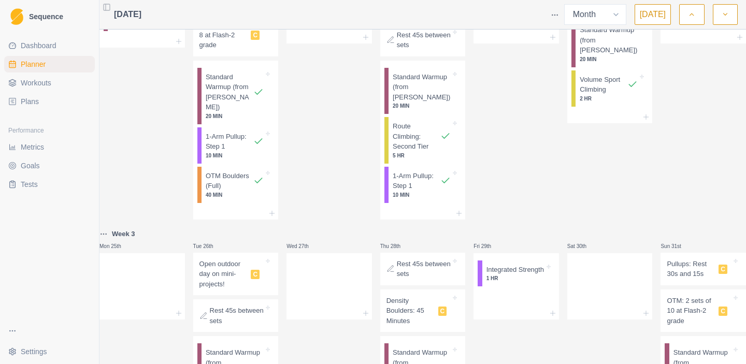
scroll to position [768, 0]
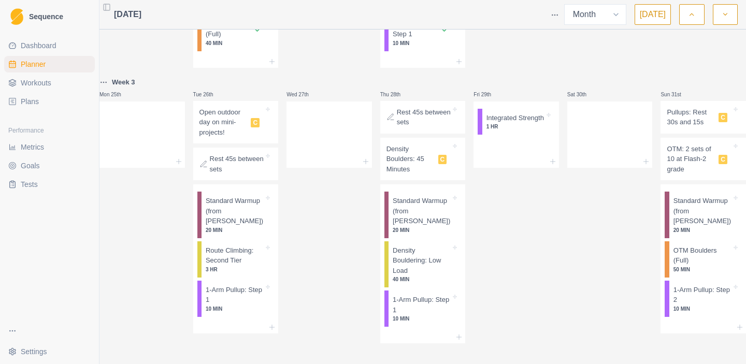
click at [721, 17] on icon "button" at bounding box center [724, 14] width 7 height 10
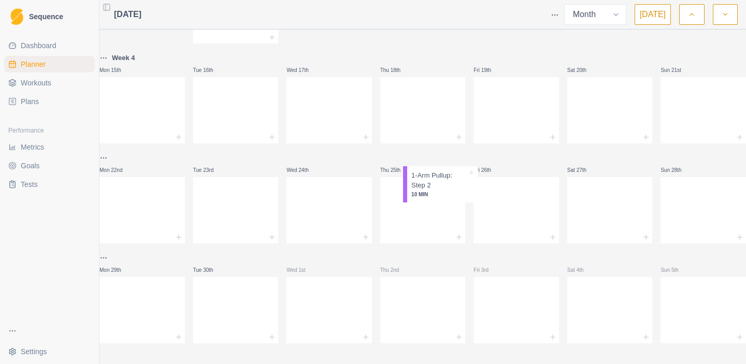
scroll to position [531, 0]
drag, startPoint x: 493, startPoint y: 303, endPoint x: 296, endPoint y: 90, distance: 290.5
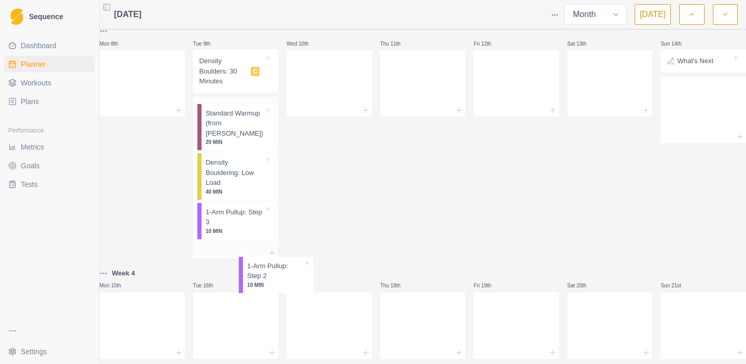
scroll to position [315, 0]
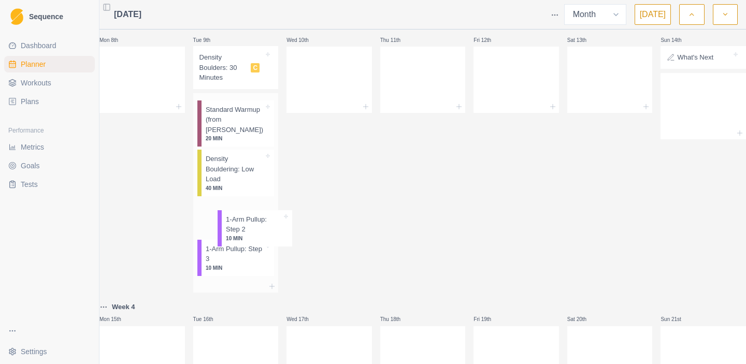
drag, startPoint x: 318, startPoint y: 318, endPoint x: 239, endPoint y: 220, distance: 126.3
click at [239, 220] on div "Week 4 Deload Mon 1st Integrated Strength 1 HR Tue 2nd Density Boulders: 50 Min…" at bounding box center [422, 155] width 646 height 873
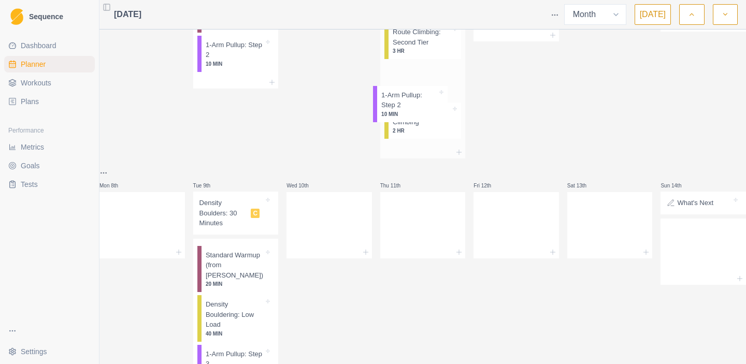
scroll to position [211, 0]
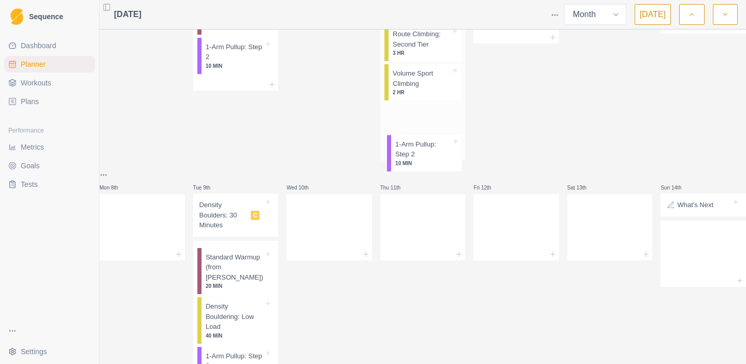
drag, startPoint x: 236, startPoint y: 320, endPoint x: 422, endPoint y: 147, distance: 255.0
click at [422, 147] on div "Week 4 Deload Mon 1st Integrated Strength 1 HR Tue 2nd Density Boulders: 50 Min…" at bounding box center [422, 283] width 646 height 920
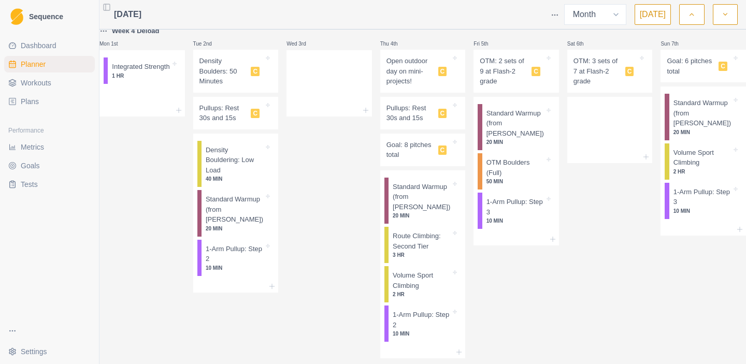
scroll to position [0, 0]
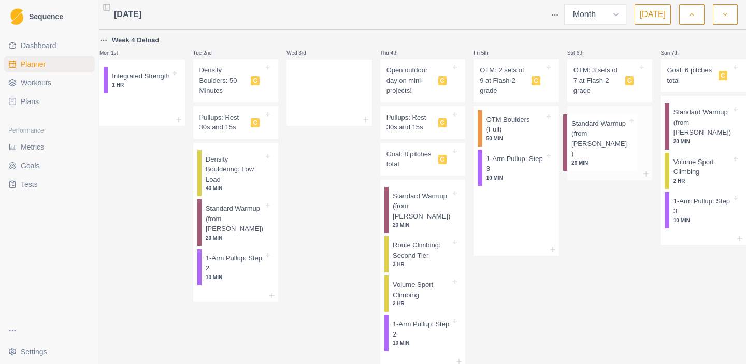
drag, startPoint x: 515, startPoint y: 142, endPoint x: 607, endPoint y: 142, distance: 92.2
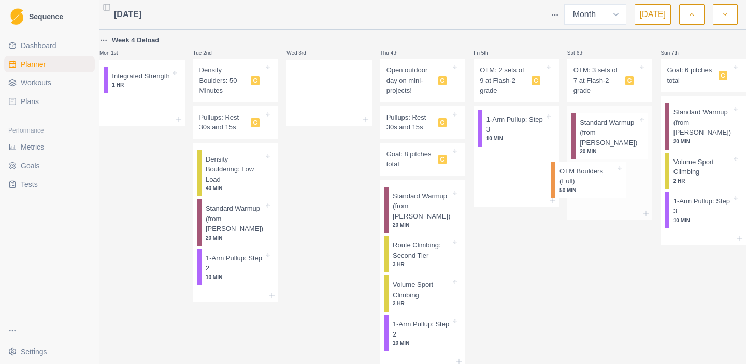
drag, startPoint x: 505, startPoint y: 136, endPoint x: 584, endPoint y: 184, distance: 92.7
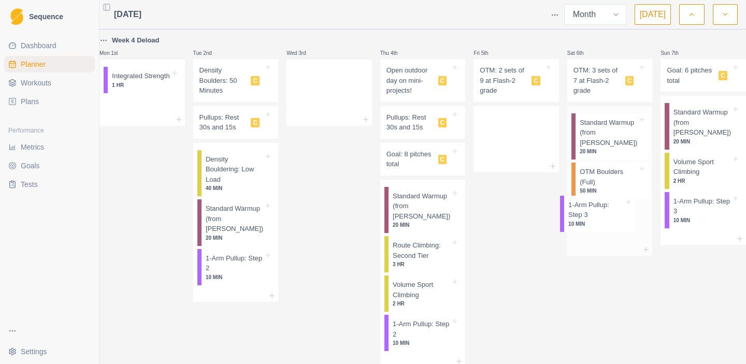
drag, startPoint x: 500, startPoint y: 135, endPoint x: 583, endPoint y: 219, distance: 119.0
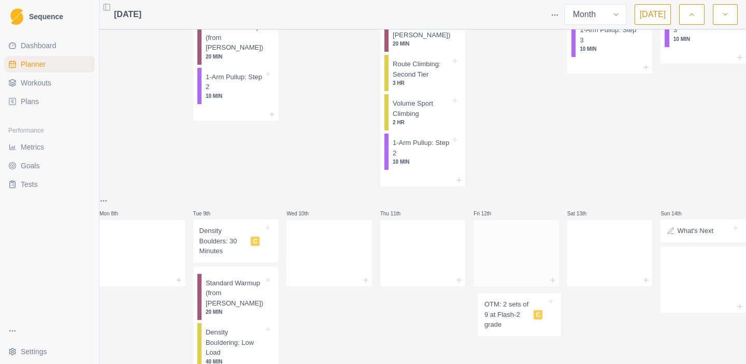
scroll to position [200, 0]
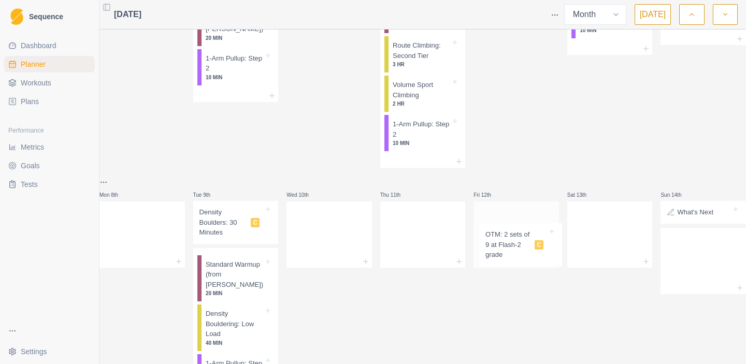
drag, startPoint x: 494, startPoint y: 81, endPoint x: 500, endPoint y: 251, distance: 169.9
click at [500, 251] on div "Week 4 Deload Mon 1st Integrated Strength 1 HR Tue 2nd Density Boulders: 50 Min…" at bounding box center [422, 270] width 646 height 872
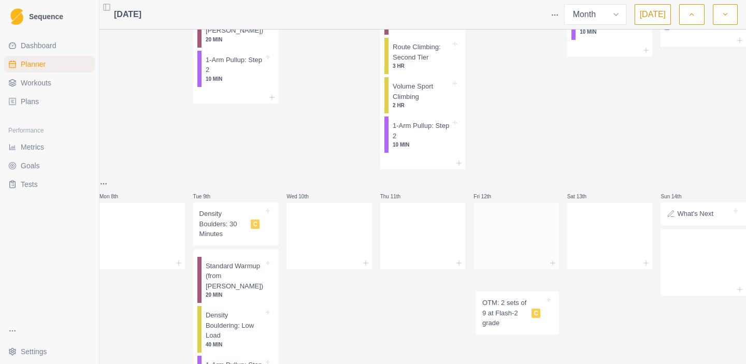
scroll to position [200, 0]
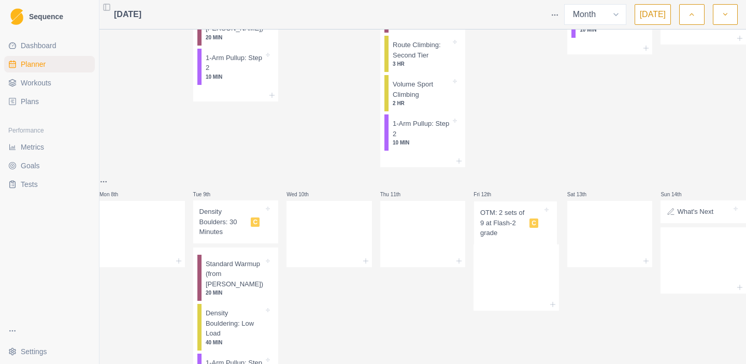
drag, startPoint x: 509, startPoint y: 53, endPoint x: 509, endPoint y: 225, distance: 171.4
click at [509, 225] on div "Week 4 Deload Mon 1st Integrated Strength 1 HR Tue 2nd Density Boulders: 50 Min…" at bounding box center [422, 270] width 646 height 872
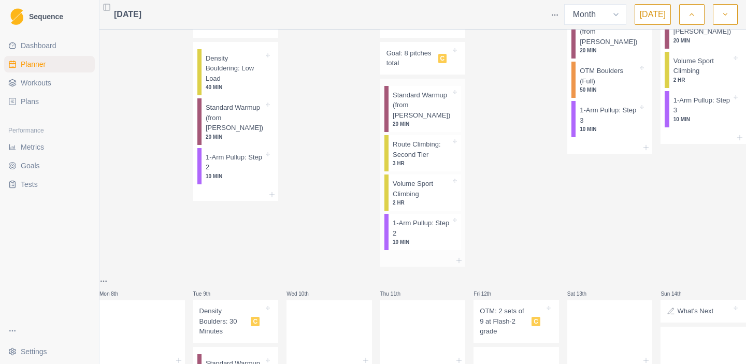
scroll to position [79, 0]
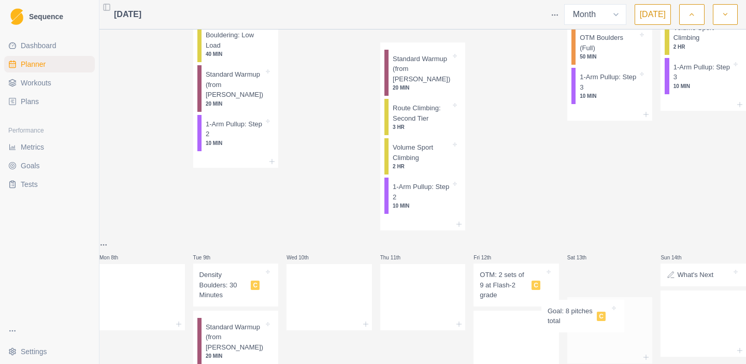
drag, startPoint x: 425, startPoint y: 75, endPoint x: 586, endPoint y: 303, distance: 279.8
click at [586, 303] on div "Week 4 Deload Mon 1st Integrated Strength 1 HR Tue 2nd Density Boulders: 50 Min…" at bounding box center [422, 334] width 646 height 869
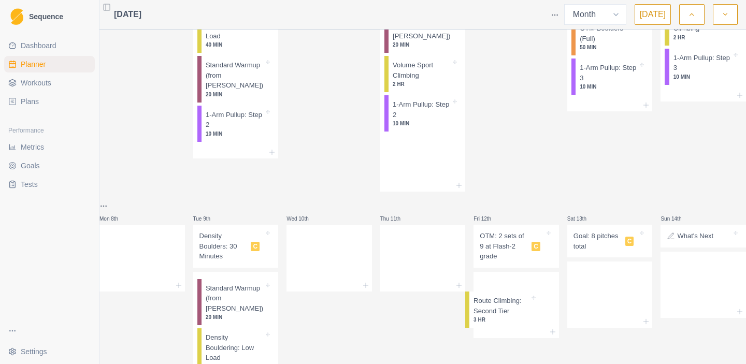
scroll to position [153, 0]
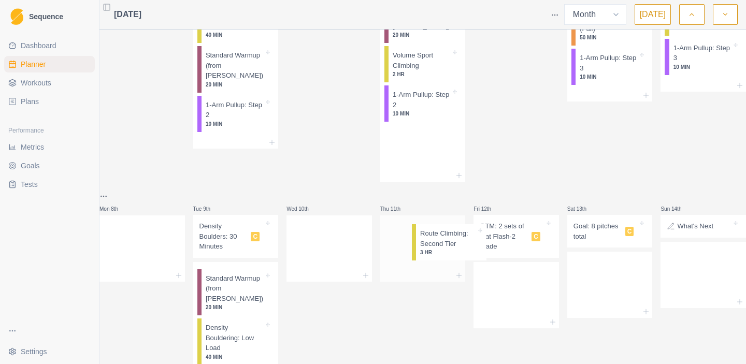
drag, startPoint x: 410, startPoint y: 220, endPoint x: 439, endPoint y: 241, distance: 36.2
click at [439, 241] on div "Week 4 Deload Mon 1st Integrated Strength 1 HR Tue 2nd Density Boulders: 50 Min…" at bounding box center [422, 301] width 646 height 840
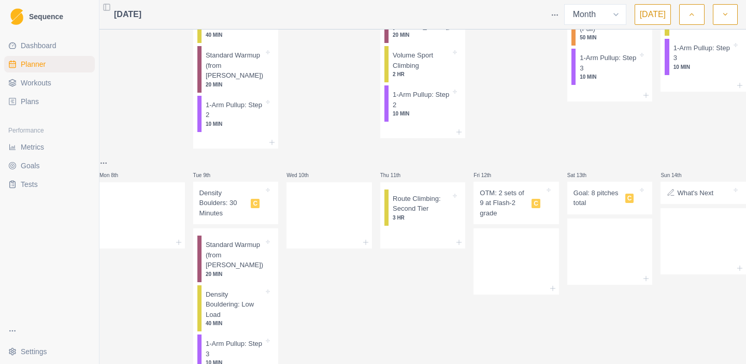
scroll to position [0, 0]
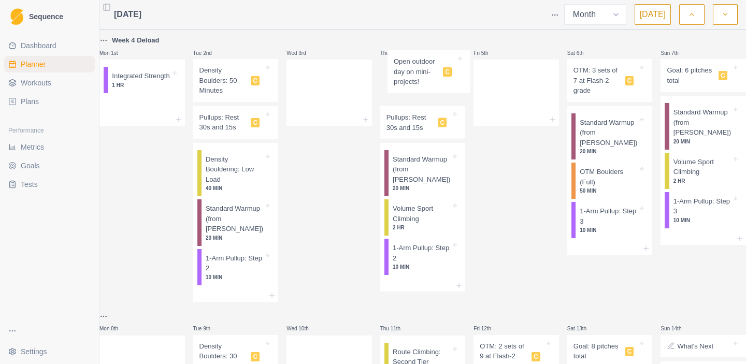
drag, startPoint x: 415, startPoint y: 89, endPoint x: 421, endPoint y: 90, distance: 6.3
click at [421, 90] on div "Open outdoor day on mini-projects! C Pullups: Rest 30s and 15s C" at bounding box center [422, 99] width 85 height 81
click at [693, 14] on icon "button" at bounding box center [691, 14] width 7 height 10
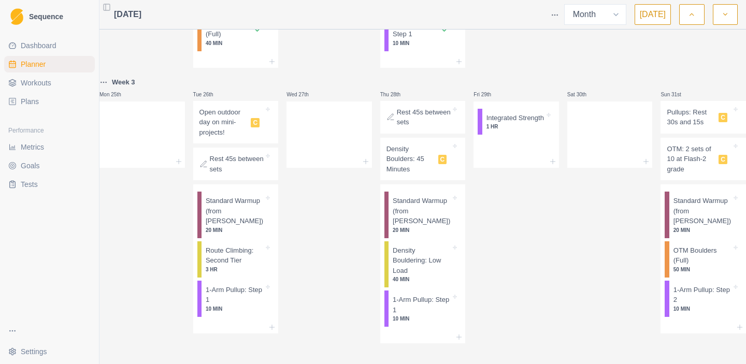
scroll to position [9, 0]
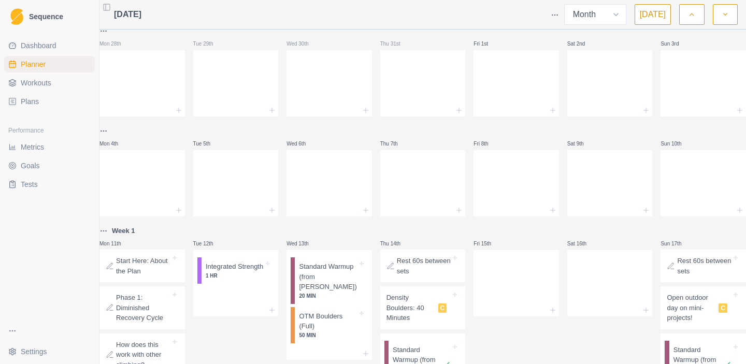
click at [728, 8] on button "button" at bounding box center [724, 14] width 25 height 21
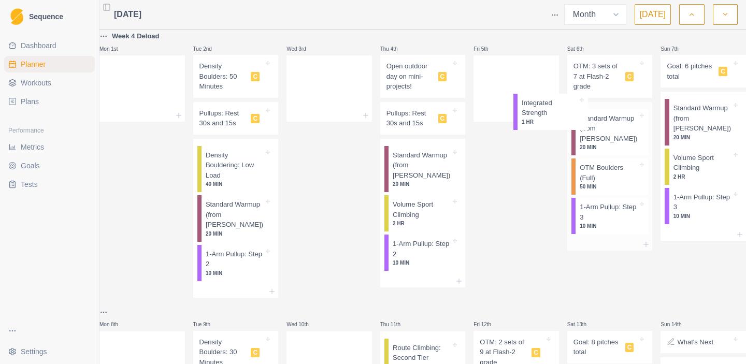
scroll to position [3, 0]
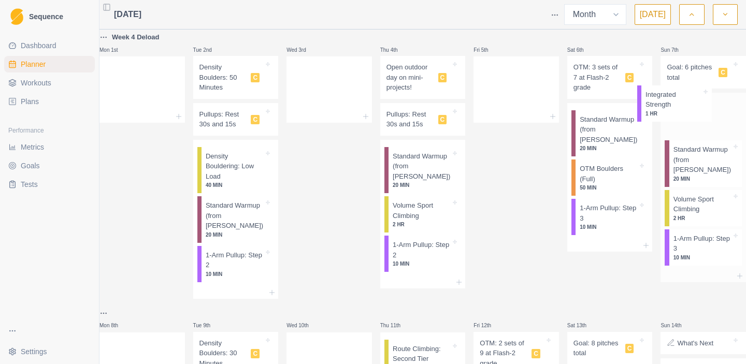
drag, startPoint x: 131, startPoint y: 79, endPoint x: 669, endPoint y: 103, distance: 538.5
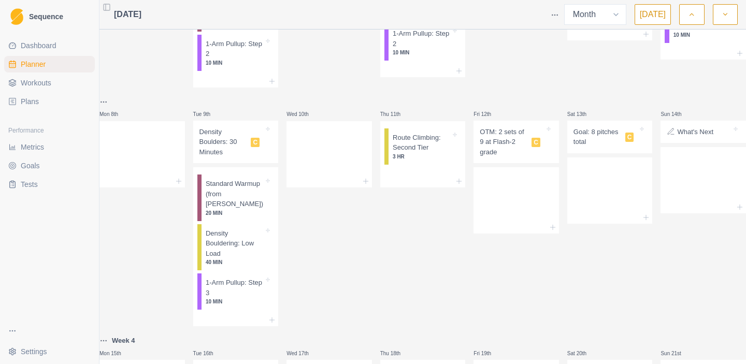
scroll to position [215, 0]
drag, startPoint x: 422, startPoint y: 151, endPoint x: 513, endPoint y: 189, distance: 98.7
click at [513, 189] on div "Week 4 Deload Mon 1st Tue 2nd Density Boulders: 50 Minutes C Pullups: Rest 30s …" at bounding box center [422, 222] width 646 height 806
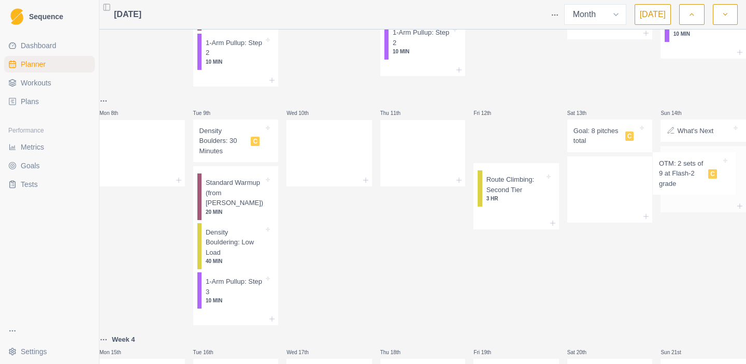
drag, startPoint x: 507, startPoint y: 147, endPoint x: 695, endPoint y: 177, distance: 189.8
click at [695, 177] on div "Week 4 Deload Mon 1st Tue 2nd Density Boulders: 50 Minutes C Pullups: Rest 30s …" at bounding box center [422, 222] width 646 height 806
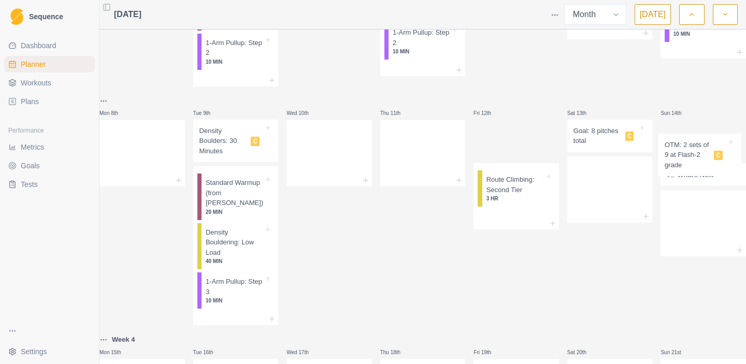
drag, startPoint x: 515, startPoint y: 144, endPoint x: 705, endPoint y: 152, distance: 189.7
click at [705, 152] on div "Week 4 Deload Mon 1st Tue 2nd Density Boulders: 50 Minutes C Pullups: Rest 30s …" at bounding box center [422, 222] width 646 height 806
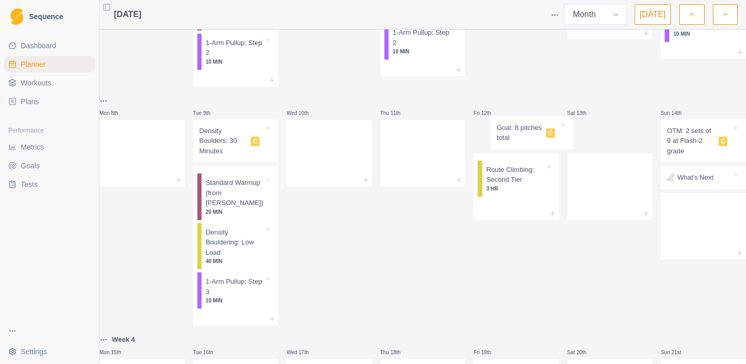
drag, startPoint x: 591, startPoint y: 143, endPoint x: 511, endPoint y: 139, distance: 79.9
click at [511, 139] on div "Week 4 Deload Mon 1st Tue 2nd Density Boulders: 50 Minutes C Pullups: Rest 30s …" at bounding box center [422, 222] width 646 height 806
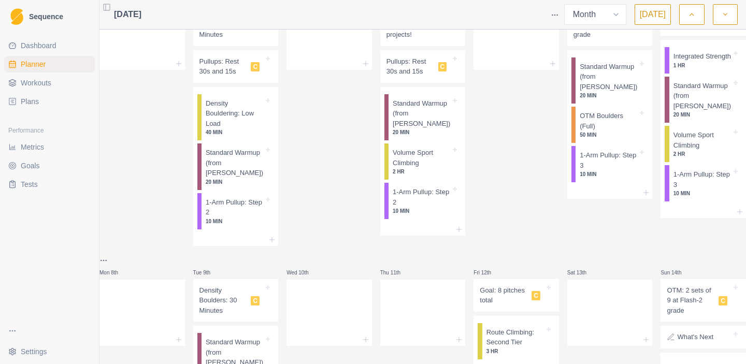
scroll to position [62, 0]
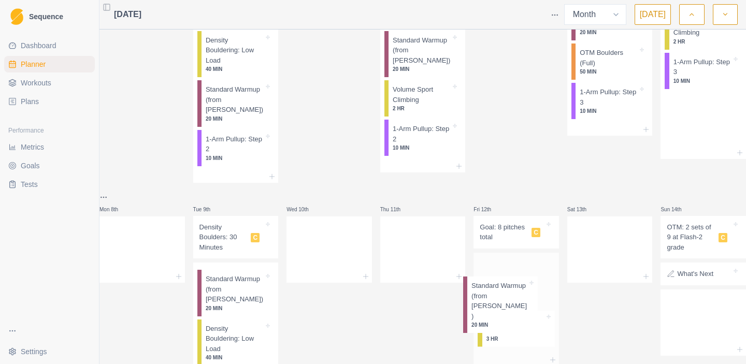
drag, startPoint x: 693, startPoint y: 111, endPoint x: 490, endPoint y: 312, distance: 285.2
click at [490, 312] on div "Week 4 Deload Mon 1st Tue 2nd Density Boulders: 50 Minutes C Pullups: Rest 30s …" at bounding box center [422, 318] width 646 height 806
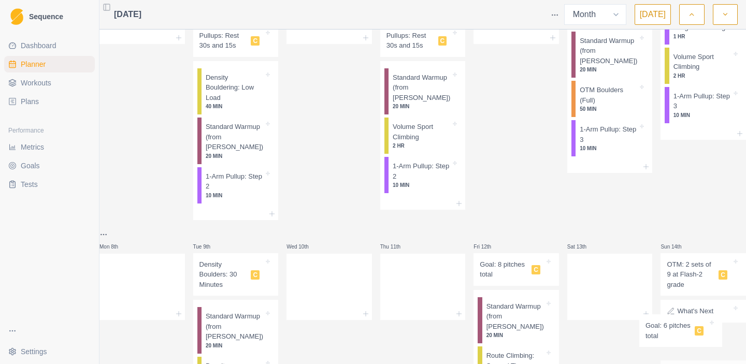
scroll to position [188, 0]
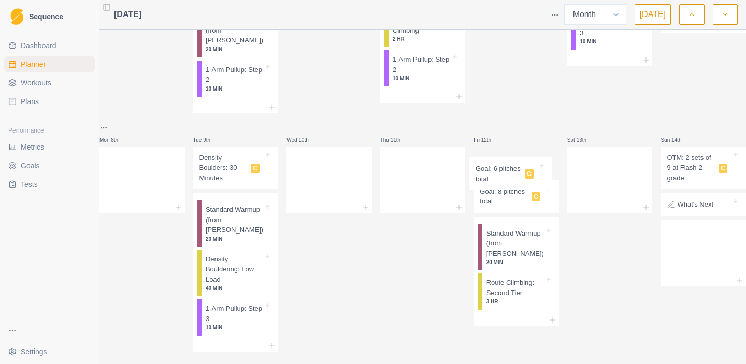
drag, startPoint x: 688, startPoint y: 78, endPoint x: 501, endPoint y: 179, distance: 212.4
click at [501, 179] on div "Week 4 Deload Mon 1st Tue 2nd Density Boulders: 50 Minutes C Pullups: Rest 30s …" at bounding box center [422, 249] width 646 height 806
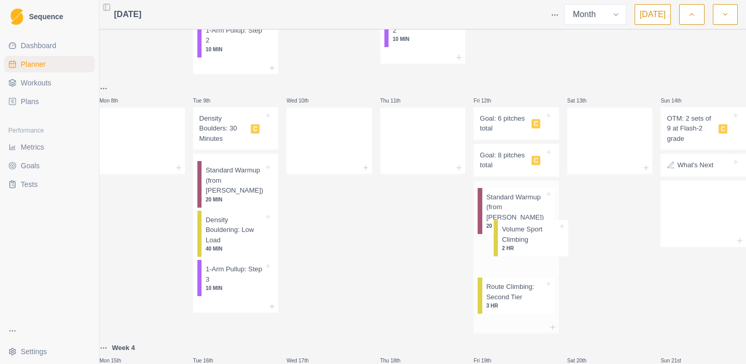
scroll to position [228, 0]
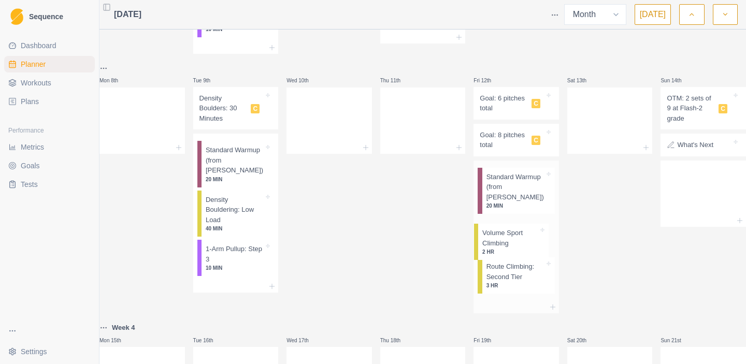
drag, startPoint x: 682, startPoint y: 128, endPoint x: 493, endPoint y: 251, distance: 225.3
click at [493, 251] on div "Week 4 Deload Mon 1st Tue 2nd Density Boulders: 50 Minutes C Pullups: Rest 30s …" at bounding box center [422, 199] width 646 height 827
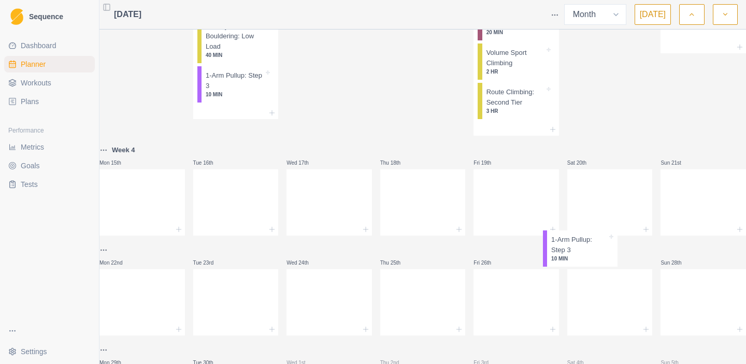
scroll to position [427, 0]
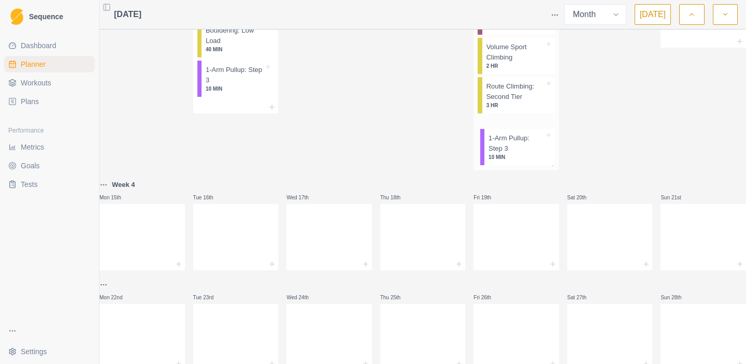
drag, startPoint x: 692, startPoint y: 124, endPoint x: 510, endPoint y: 152, distance: 183.8
click at [510, 152] on div "Week 4 Deload Mon 1st Tue 2nd Density Boulders: 50 Minutes C Pullups: Rest 30s …" at bounding box center [422, 38] width 646 height 863
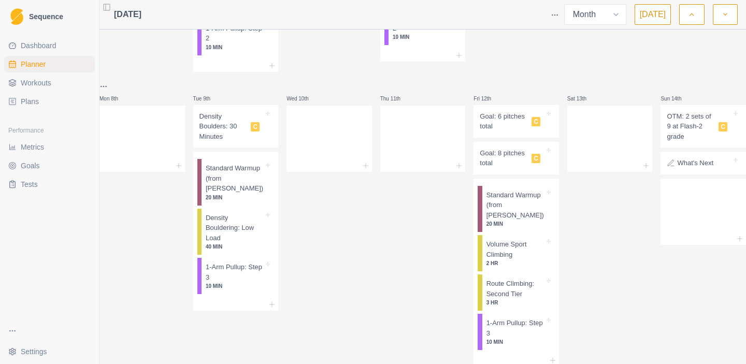
scroll to position [0, 0]
